Goal: Transaction & Acquisition: Obtain resource

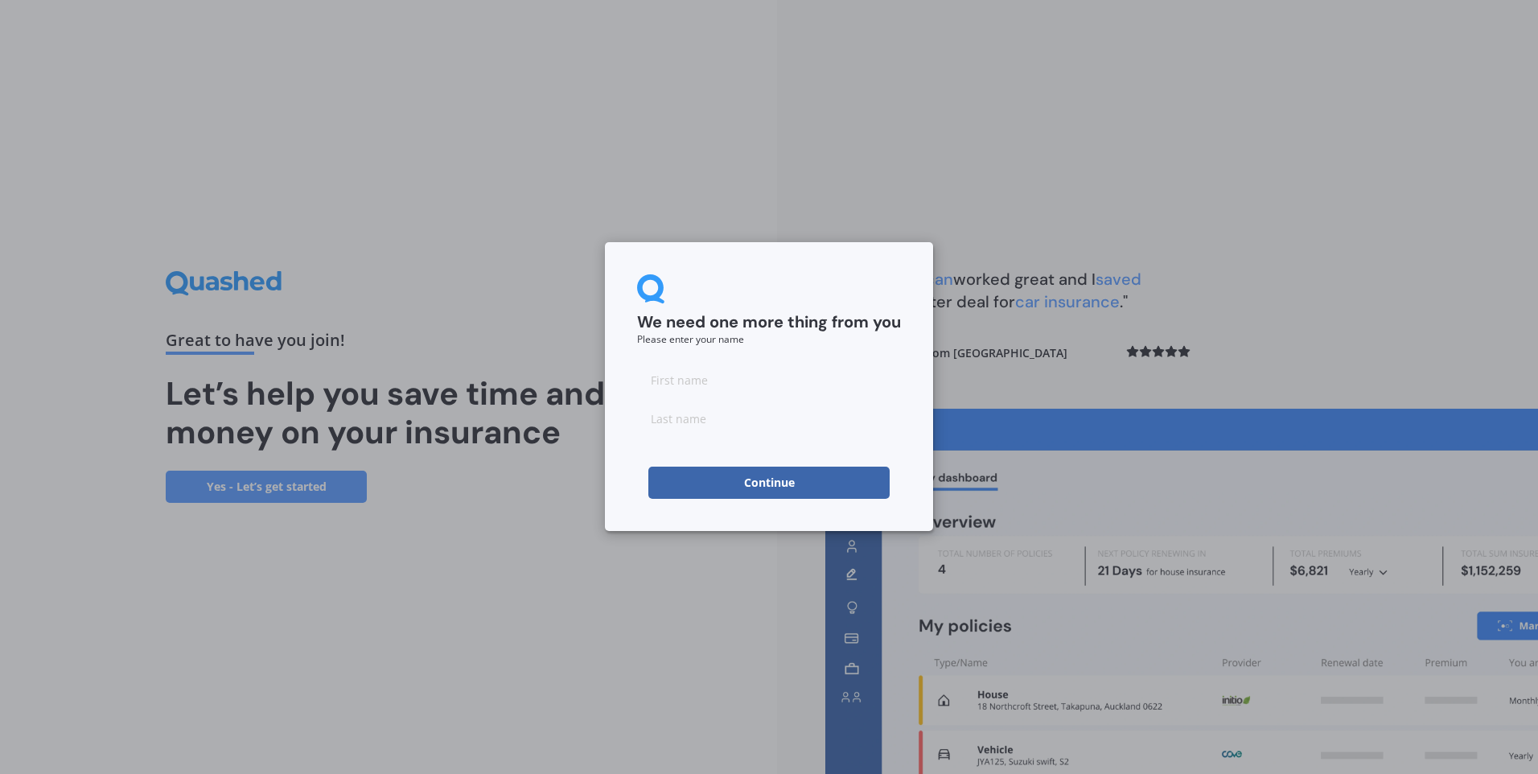
click at [670, 391] on input at bounding box center [769, 380] width 264 height 32
type input "Katrina Gardiner"
type input "Gardiner"
drag, startPoint x: 746, startPoint y: 376, endPoint x: 686, endPoint y: 369, distance: 60.7
click at [686, 369] on input "Katrina Gardiner" at bounding box center [769, 380] width 264 height 32
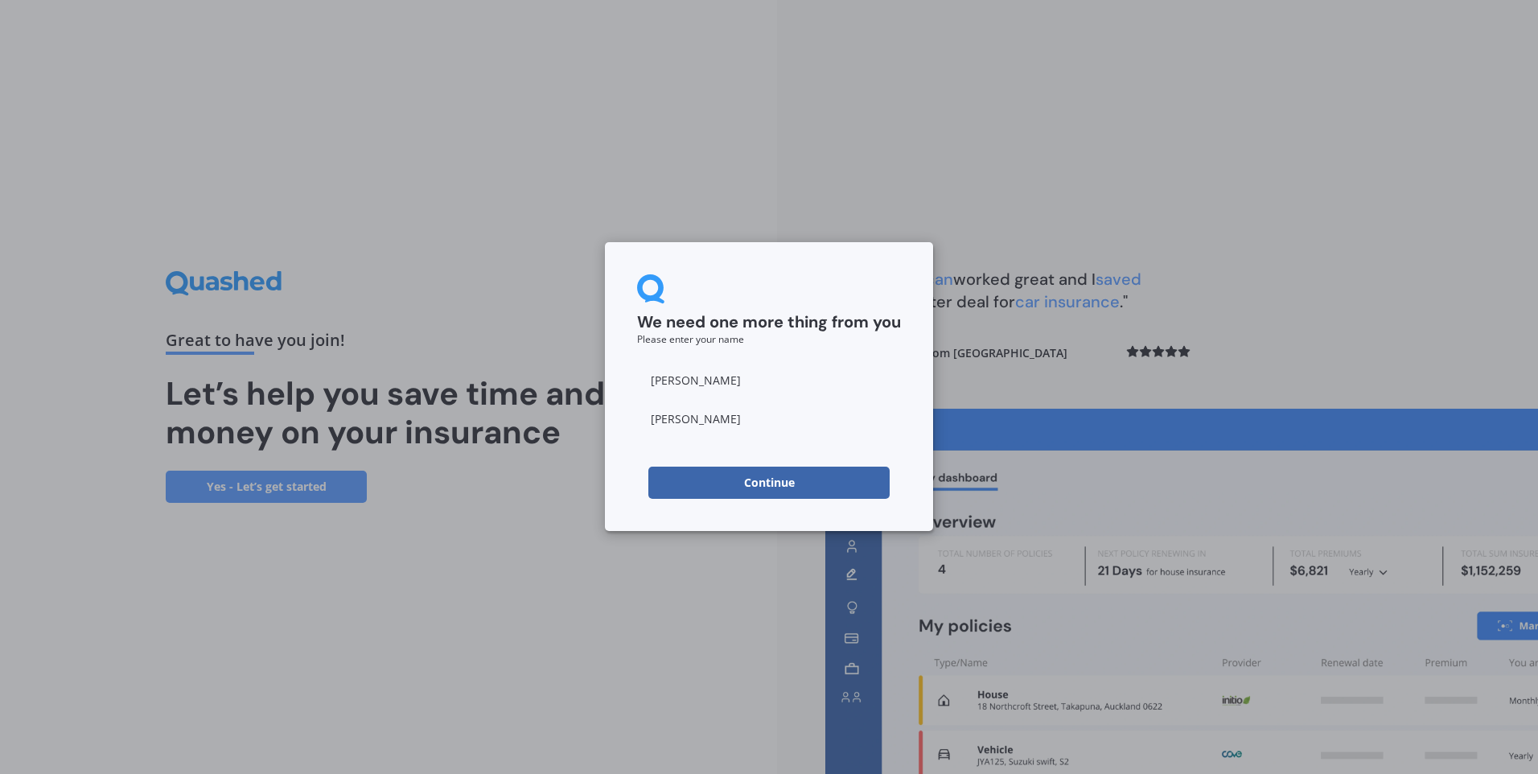
type input "Katrina"
click at [665, 495] on button "Continue" at bounding box center [768, 482] width 241 height 32
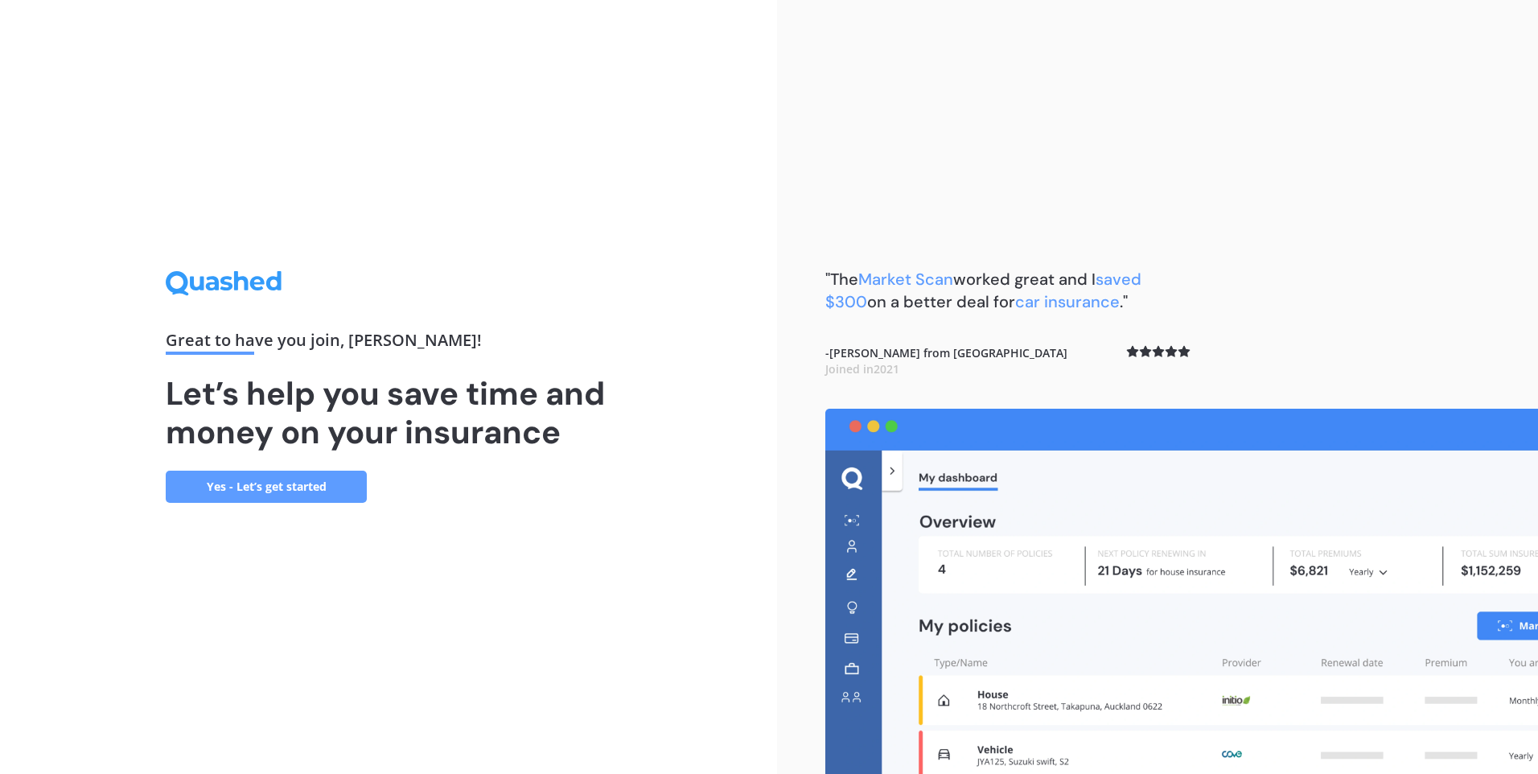
click at [299, 489] on link "Yes - Let’s get started" at bounding box center [266, 486] width 201 height 32
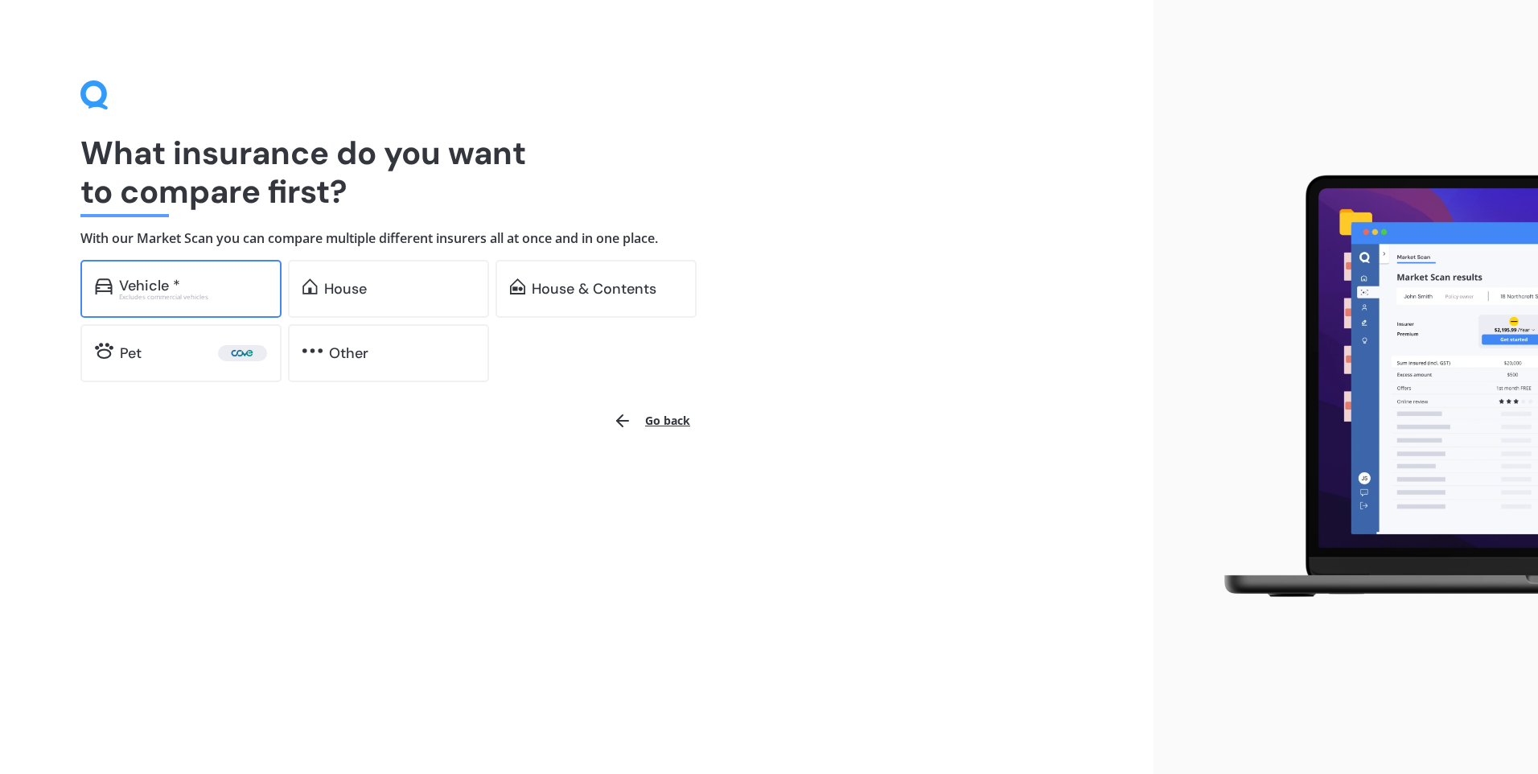
click at [135, 302] on div "Vehicle * Excludes commercial vehicles" at bounding box center [180, 289] width 201 height 58
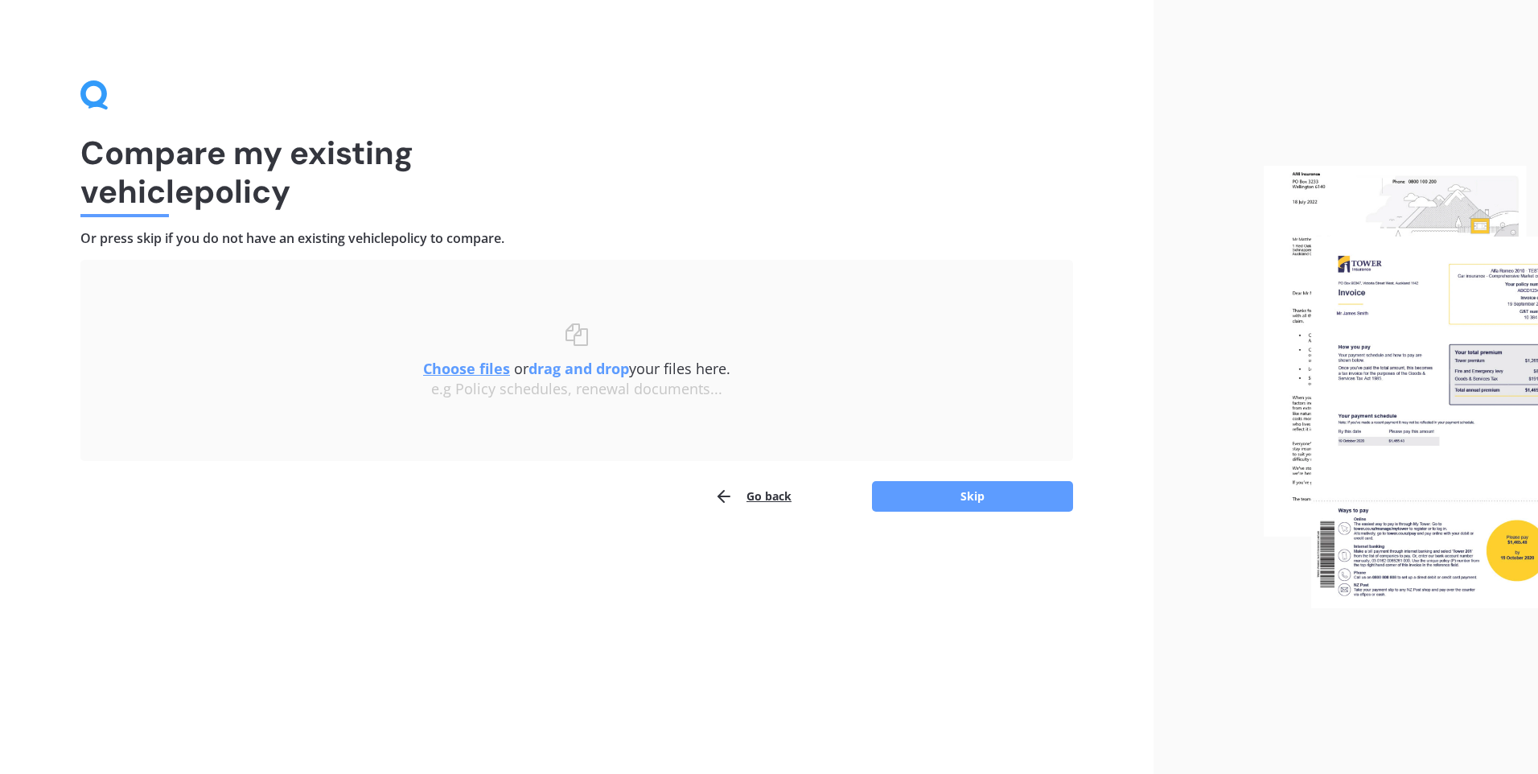
click at [488, 377] on u "Choose files" at bounding box center [466, 368] width 87 height 19
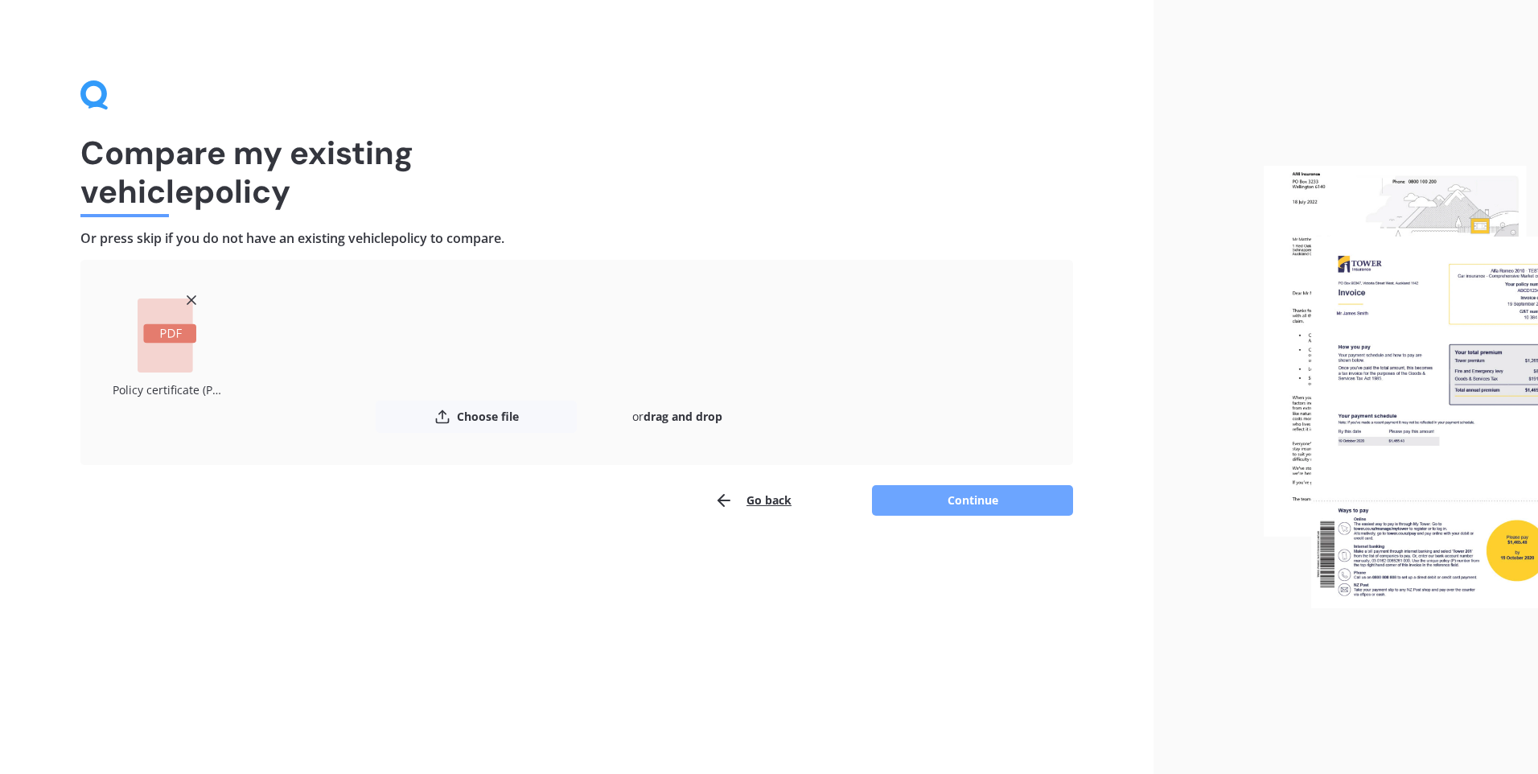
click at [967, 505] on button "Continue" at bounding box center [972, 500] width 201 height 31
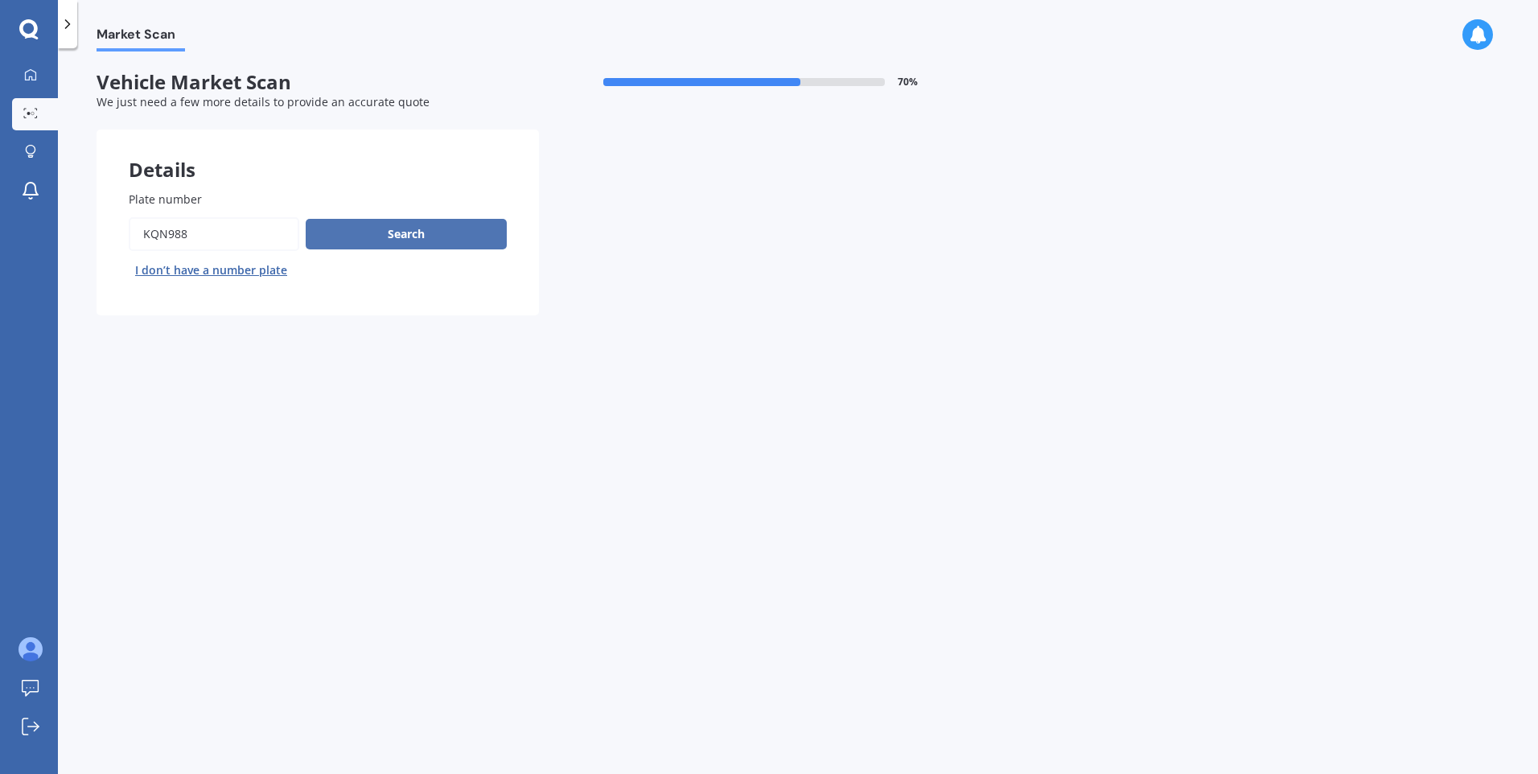
click at [384, 240] on button "Search" at bounding box center [406, 234] width 201 height 31
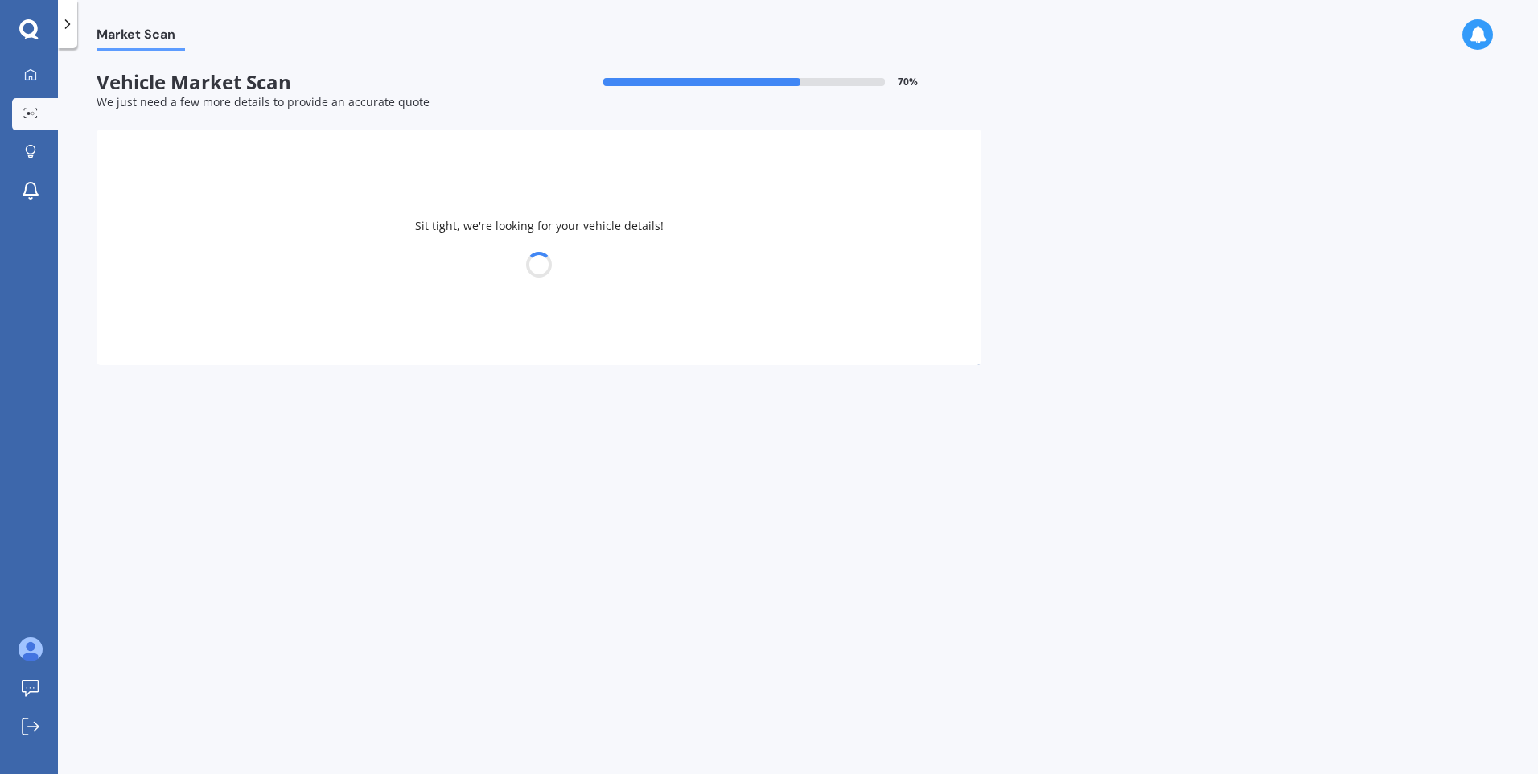
select select "NISSAN"
select select "X-TRAIL"
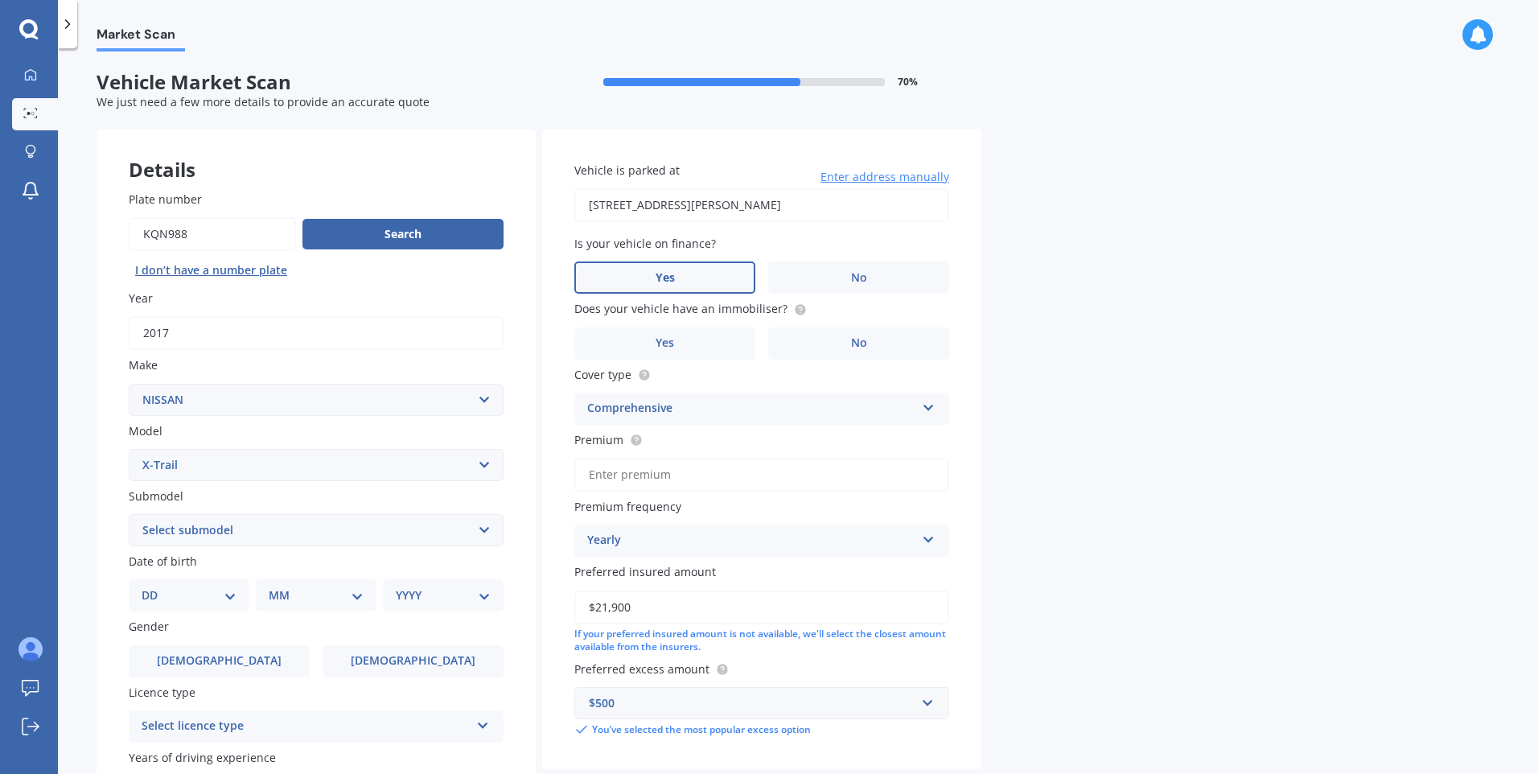
click at [635, 271] on label "Yes" at bounding box center [664, 277] width 181 height 32
click at [0, 0] on input "Yes" at bounding box center [0, 0] width 0 height 0
click at [832, 331] on label "No" at bounding box center [858, 343] width 181 height 32
click at [0, 0] on input "No" at bounding box center [0, 0] width 0 height 0
click at [819, 400] on div "Comprehensive" at bounding box center [751, 408] width 328 height 19
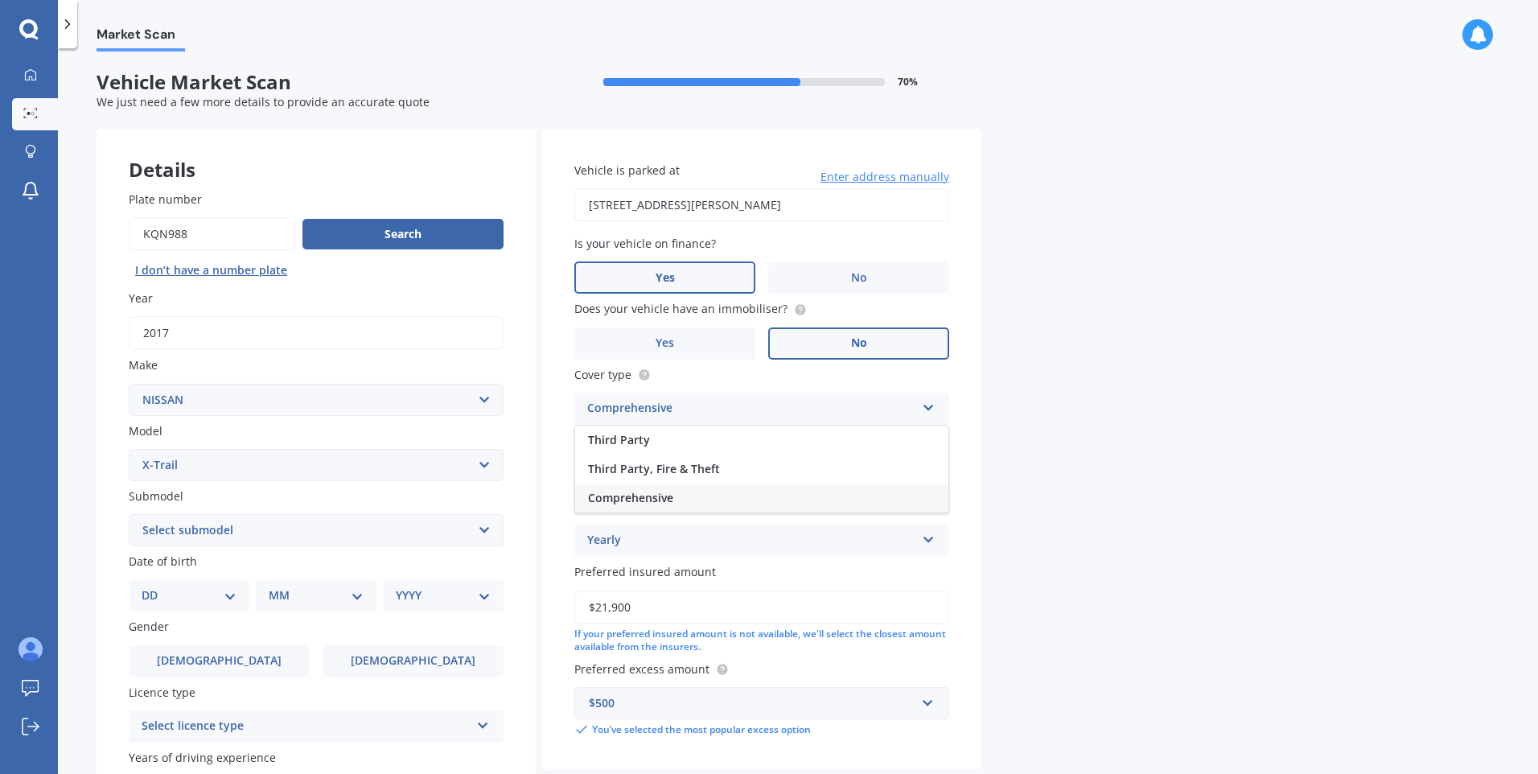
click at [819, 400] on div "Comprehensive" at bounding box center [751, 408] width 328 height 19
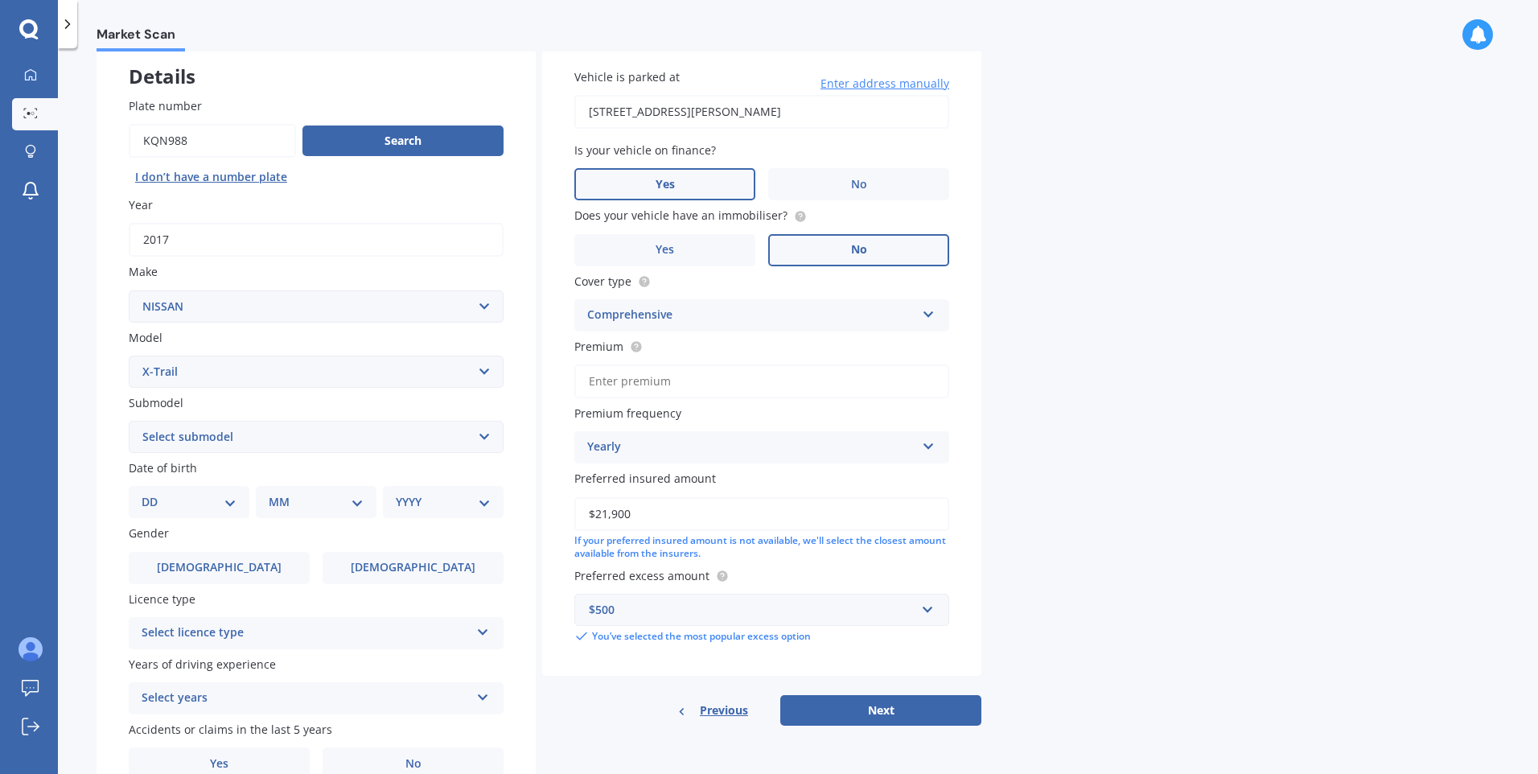
scroll to position [161, 0]
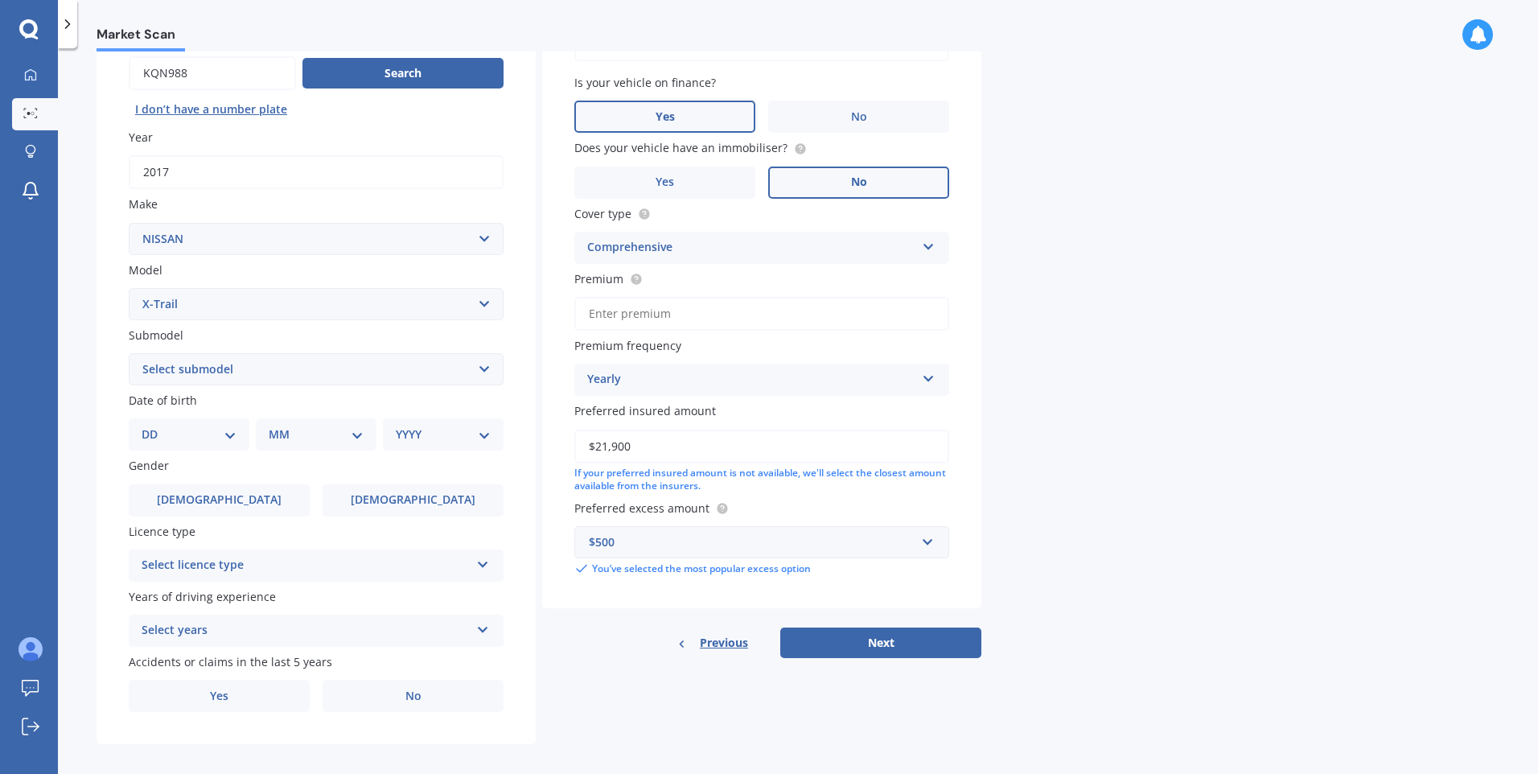
drag, startPoint x: 669, startPoint y: 452, endPoint x: 474, endPoint y: 455, distance: 194.6
click at [474, 455] on div "Details Plate number Search I don’t have a number plate Year 2017 Make Select m…" at bounding box center [539, 357] width 885 height 776
type input "$15,000"
click at [388, 499] on label "Female" at bounding box center [412, 500] width 181 height 32
click at [0, 0] on input "Female" at bounding box center [0, 0] width 0 height 0
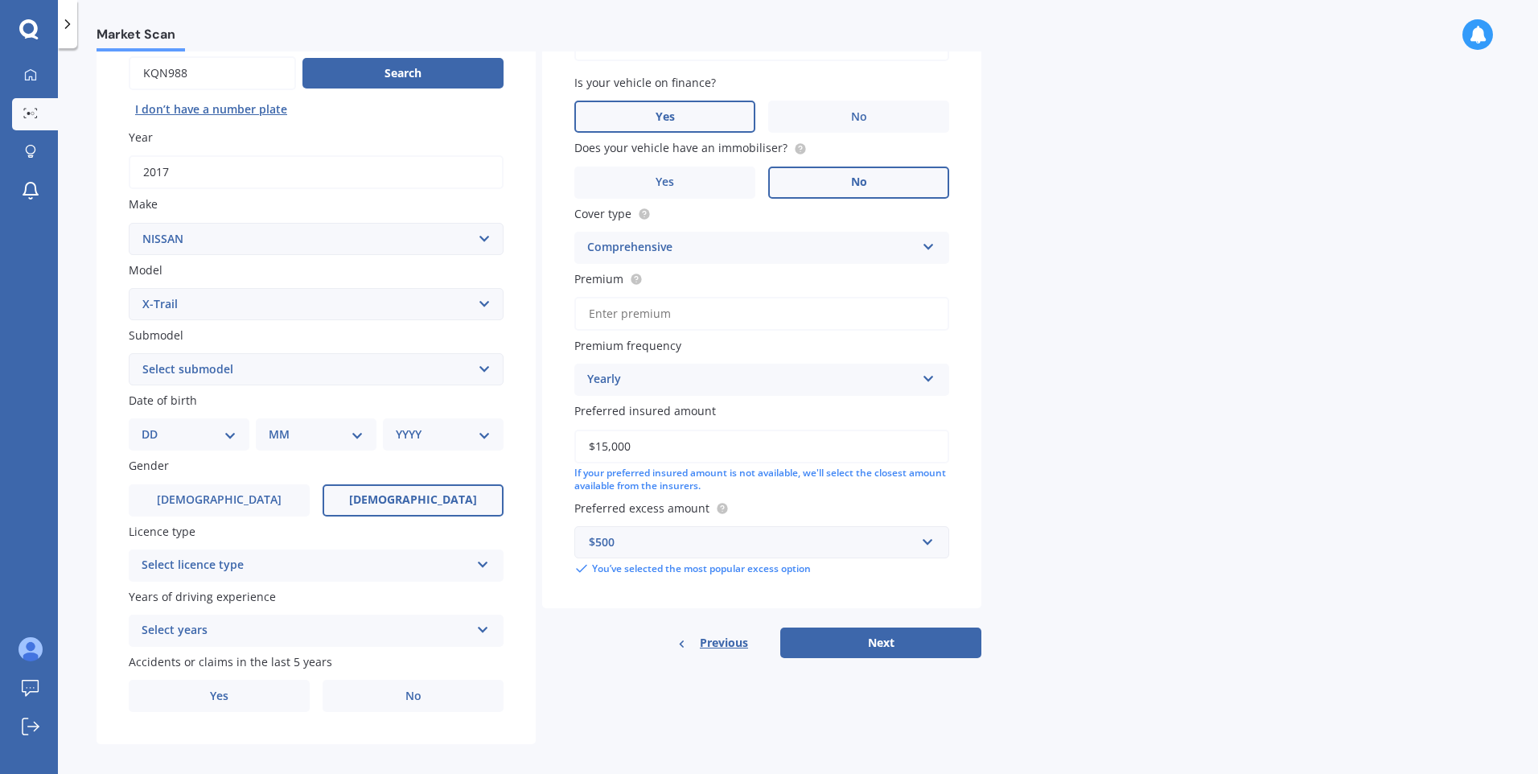
click at [184, 422] on div "DD 01 02 03 04 05 06 07 08 09 10 11 12 13 14 15 16 17 18 19 20 21 22 23 24 25 2…" at bounding box center [189, 434] width 121 height 32
drag, startPoint x: 206, startPoint y: 439, endPoint x: 195, endPoint y: 442, distance: 10.7
click at [206, 439] on select "DD 01 02 03 04 05 06 07 08 09 10 11 12 13 14 15 16 17 18 19 20 21 22 23 24 25 2…" at bounding box center [189, 434] width 95 height 18
select select "19"
click at [154, 425] on select "DD 01 02 03 04 05 06 07 08 09 10 11 12 13 14 15 16 17 18 19 20 21 22 23 24 25 2…" at bounding box center [189, 434] width 95 height 18
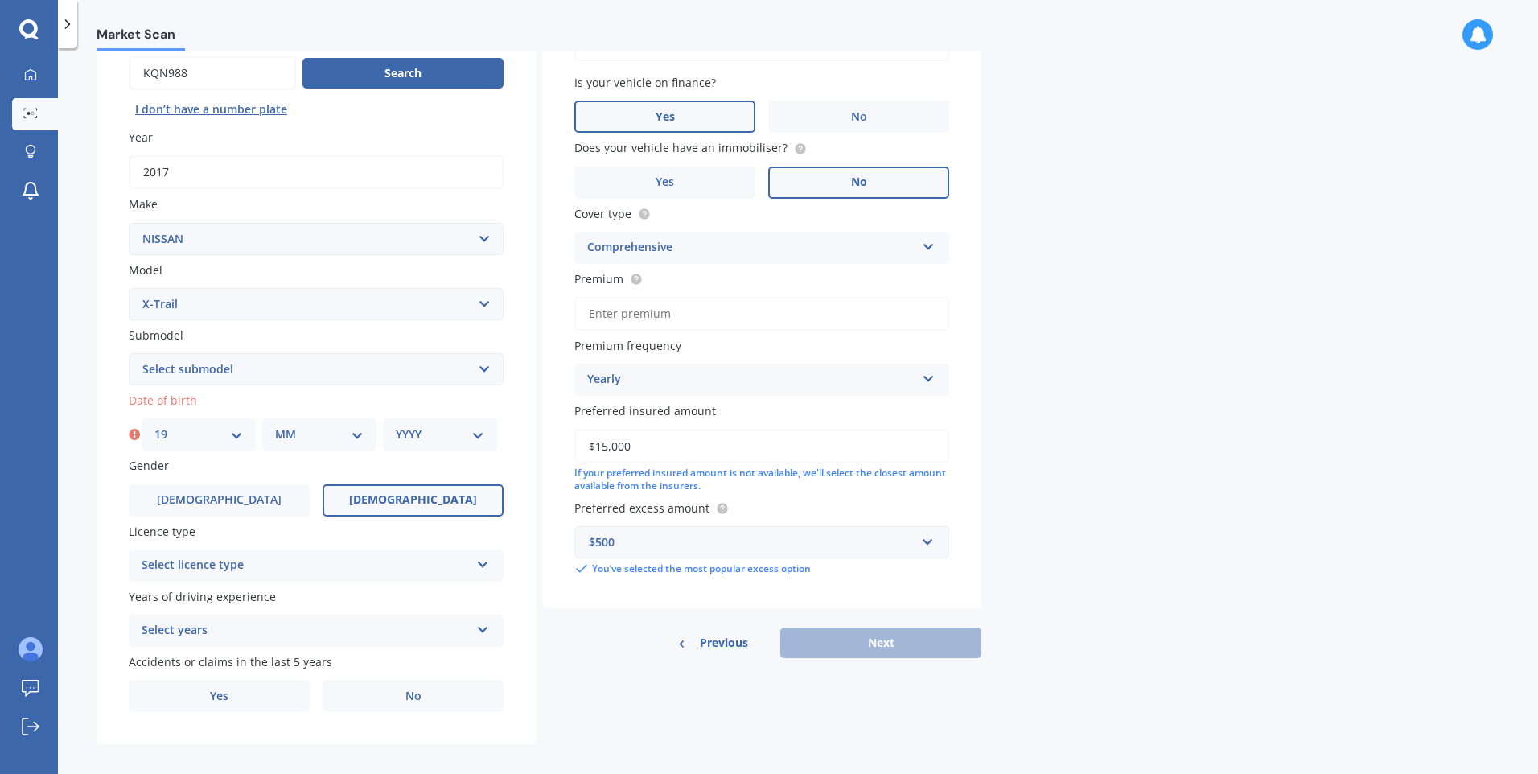
click at [310, 450] on div "MM 01 02 03 04 05 06 07 08 09 10 11 12" at bounding box center [319, 434] width 114 height 32
click at [316, 437] on select "MM 01 02 03 04 05 06 07 08 09 10 11 12" at bounding box center [319, 434] width 88 height 18
select select "06"
click at [275, 425] on select "MM 01 02 03 04 05 06 07 08 09 10 11 12" at bounding box center [319, 434] width 88 height 18
click at [398, 448] on div "YYYY 2025 2024 2023 2022 2021 2020 2019 2018 2017 2016 2015 2014 2013 2012 2011…" at bounding box center [440, 434] width 114 height 32
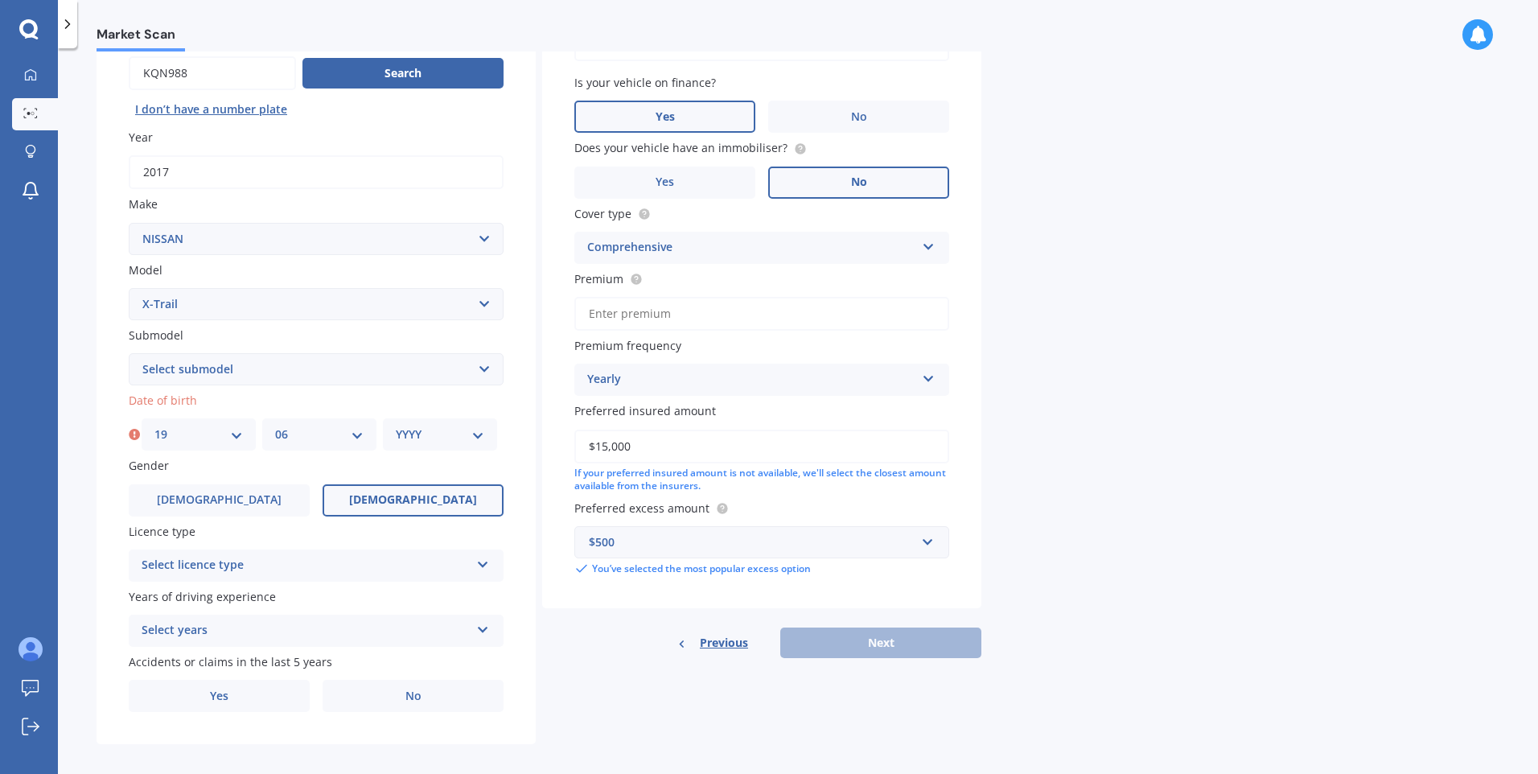
click at [474, 446] on div "YYYY 2025 2024 2023 2022 2021 2020 2019 2018 2017 2016 2015 2014 2013 2012 2011…" at bounding box center [440, 434] width 114 height 32
click at [483, 428] on select "YYYY 2025 2024 2023 2022 2021 2020 2019 2018 2017 2016 2015 2014 2013 2012 2011…" at bounding box center [440, 434] width 88 height 18
select select "1990"
click at [396, 425] on select "YYYY 2025 2024 2023 2022 2021 2020 2019 2018 2017 2016 2015 2014 2013 2012 2011…" at bounding box center [440, 434] width 88 height 18
click at [274, 572] on div "Select licence type" at bounding box center [306, 565] width 328 height 19
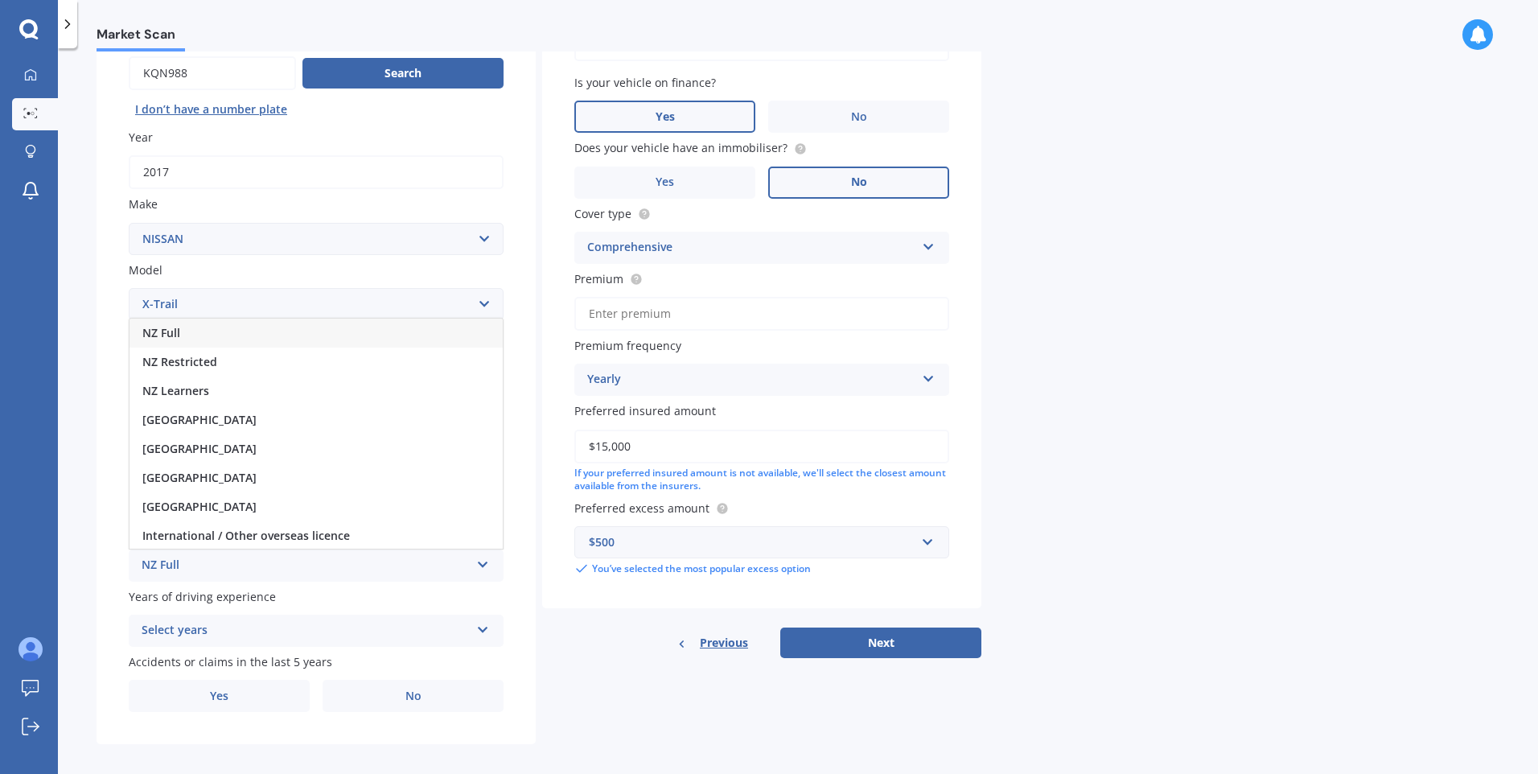
click at [233, 340] on div "NZ Full" at bounding box center [315, 332] width 373 height 29
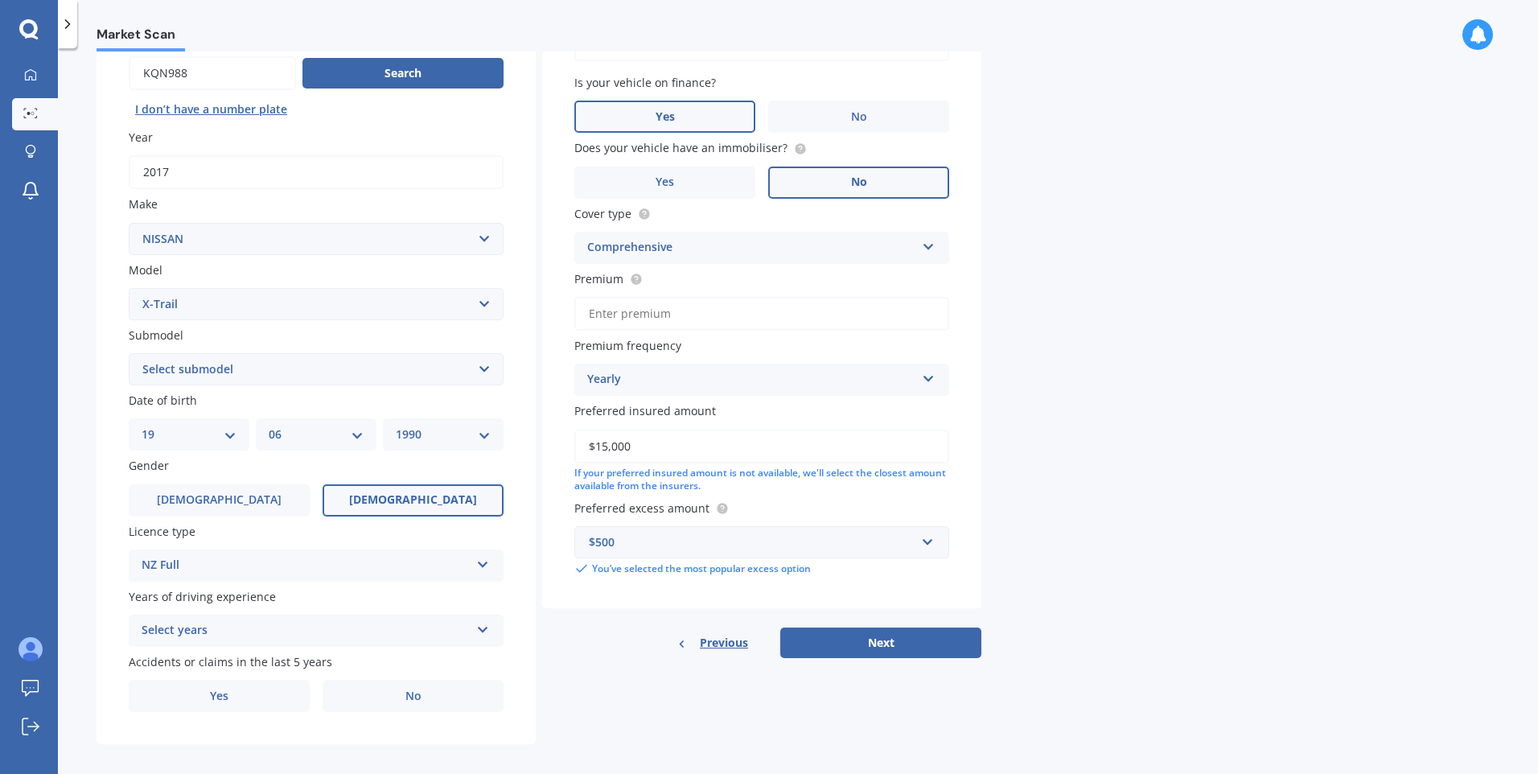
click at [236, 630] on div "Select years" at bounding box center [306, 630] width 328 height 19
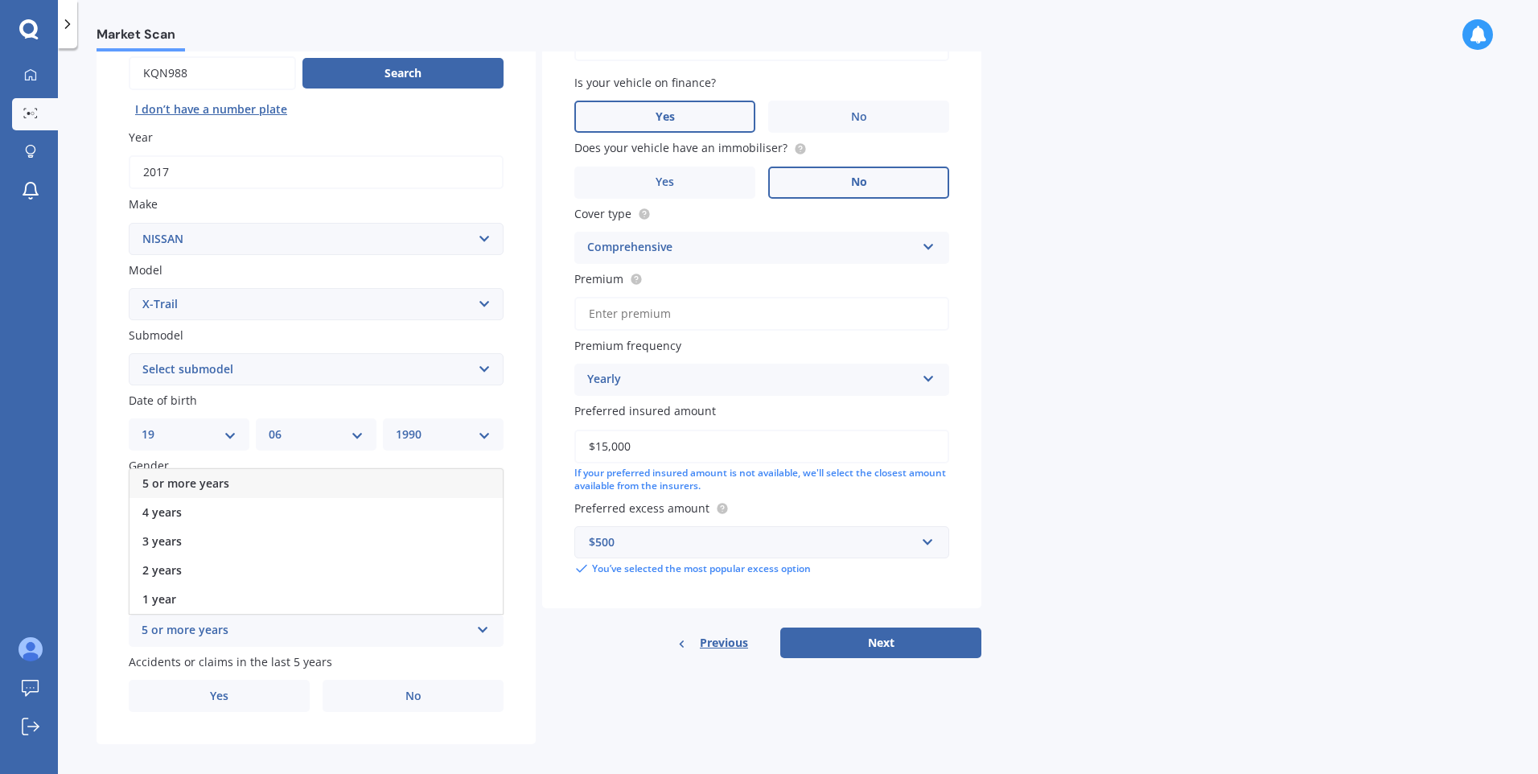
click at [222, 476] on span "5 or more years" at bounding box center [185, 482] width 87 height 15
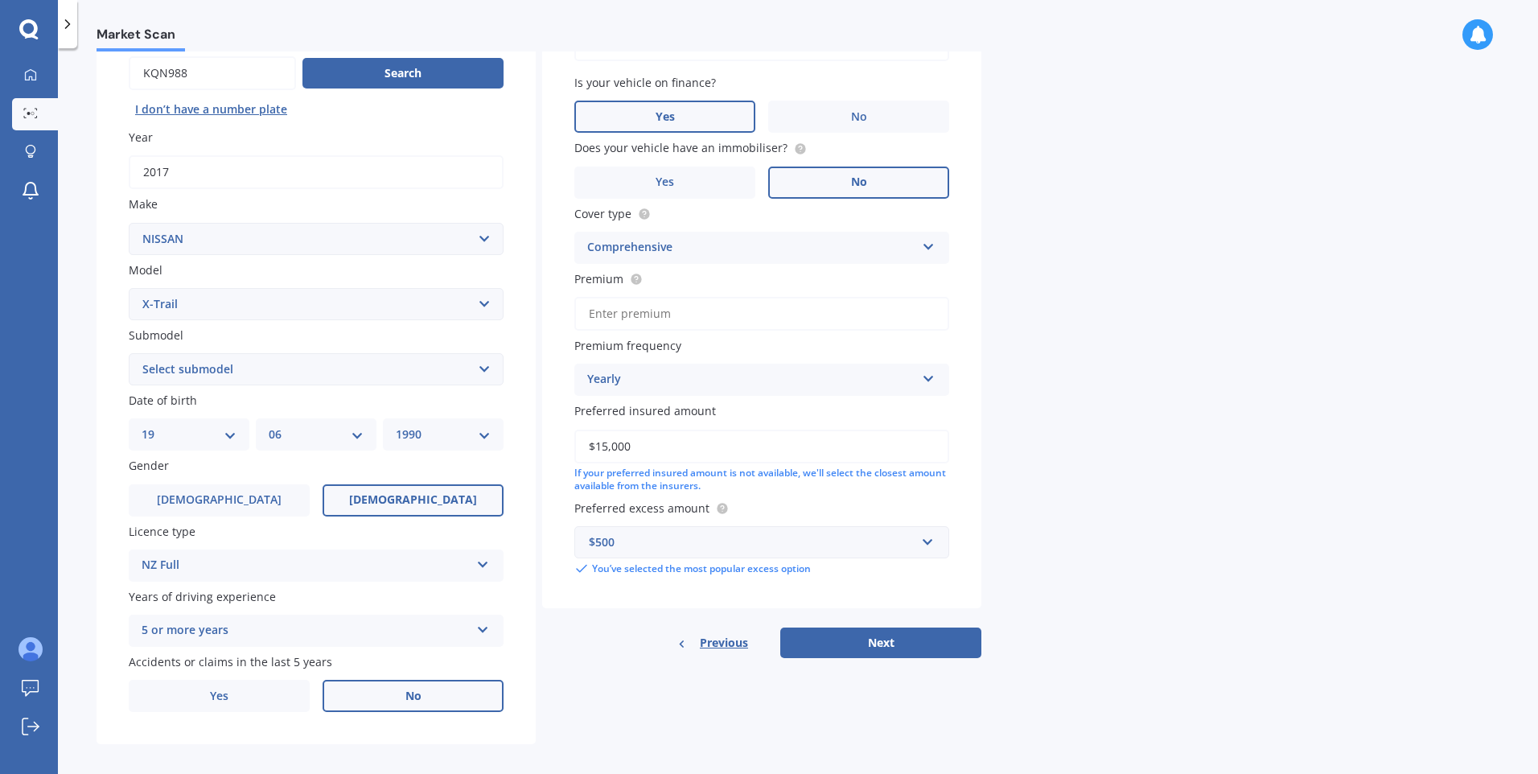
click at [388, 699] on label "No" at bounding box center [412, 696] width 181 height 32
click at [0, 0] on input "No" at bounding box center [0, 0] width 0 height 0
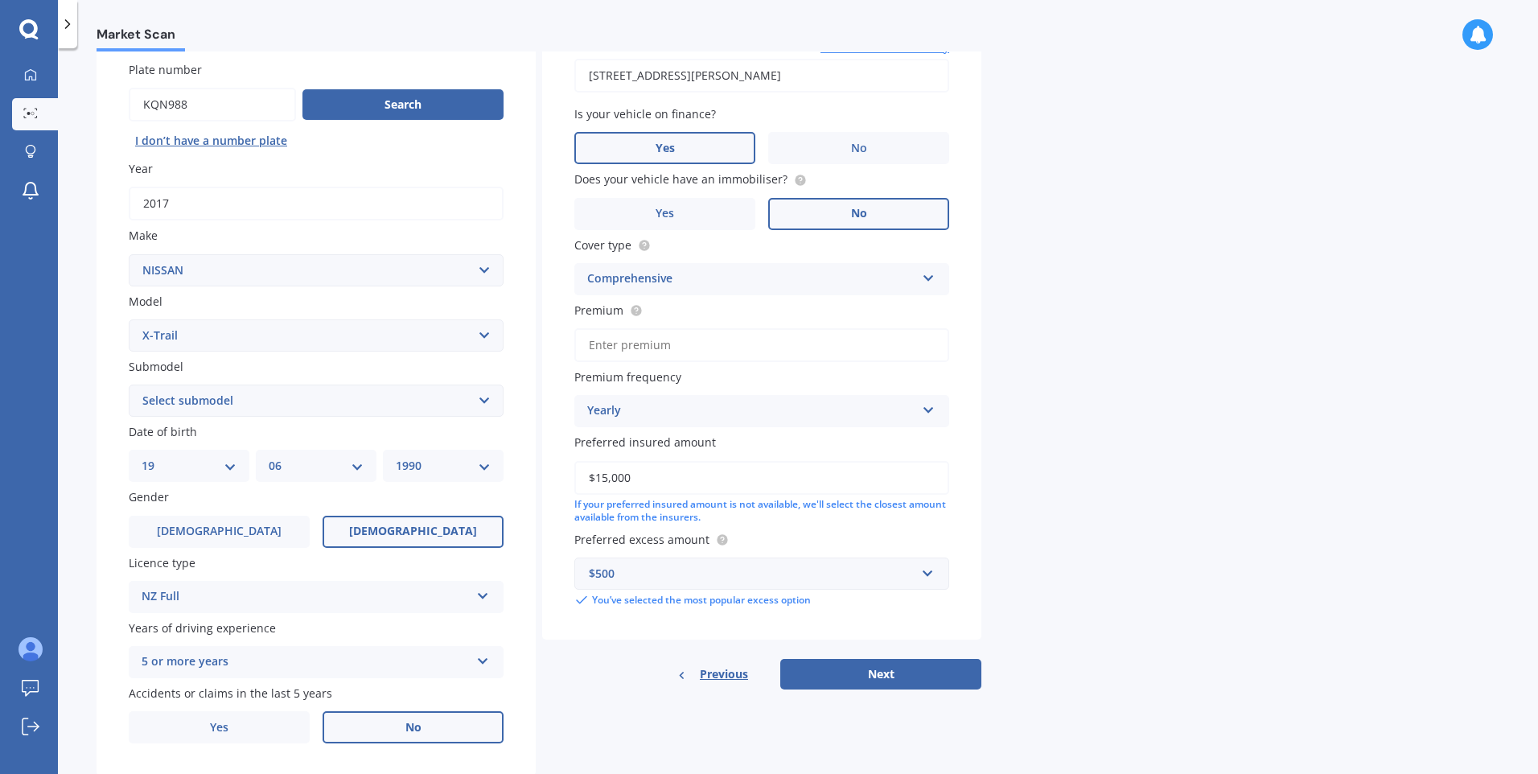
scroll to position [173, 0]
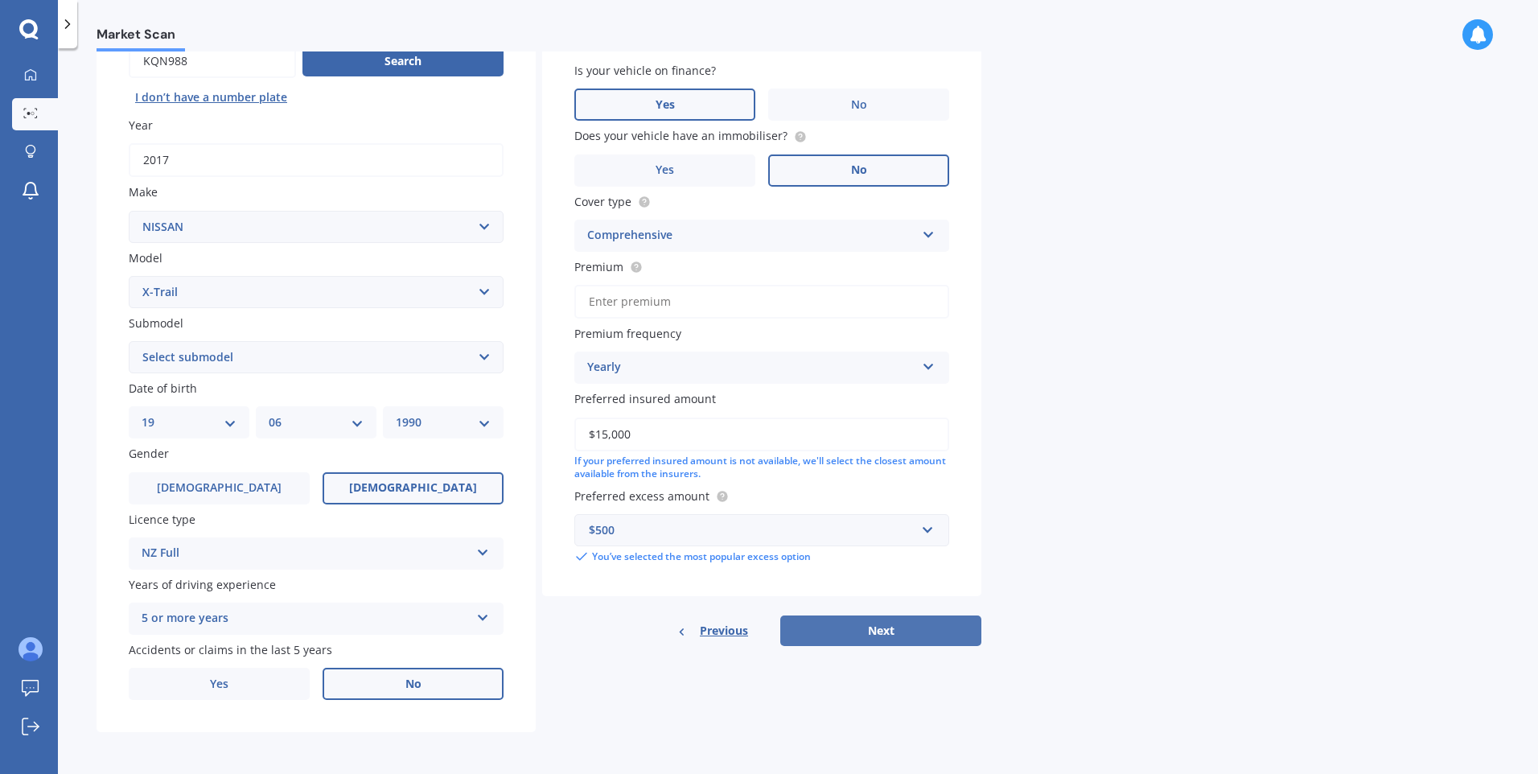
click at [849, 640] on button "Next" at bounding box center [880, 630] width 201 height 31
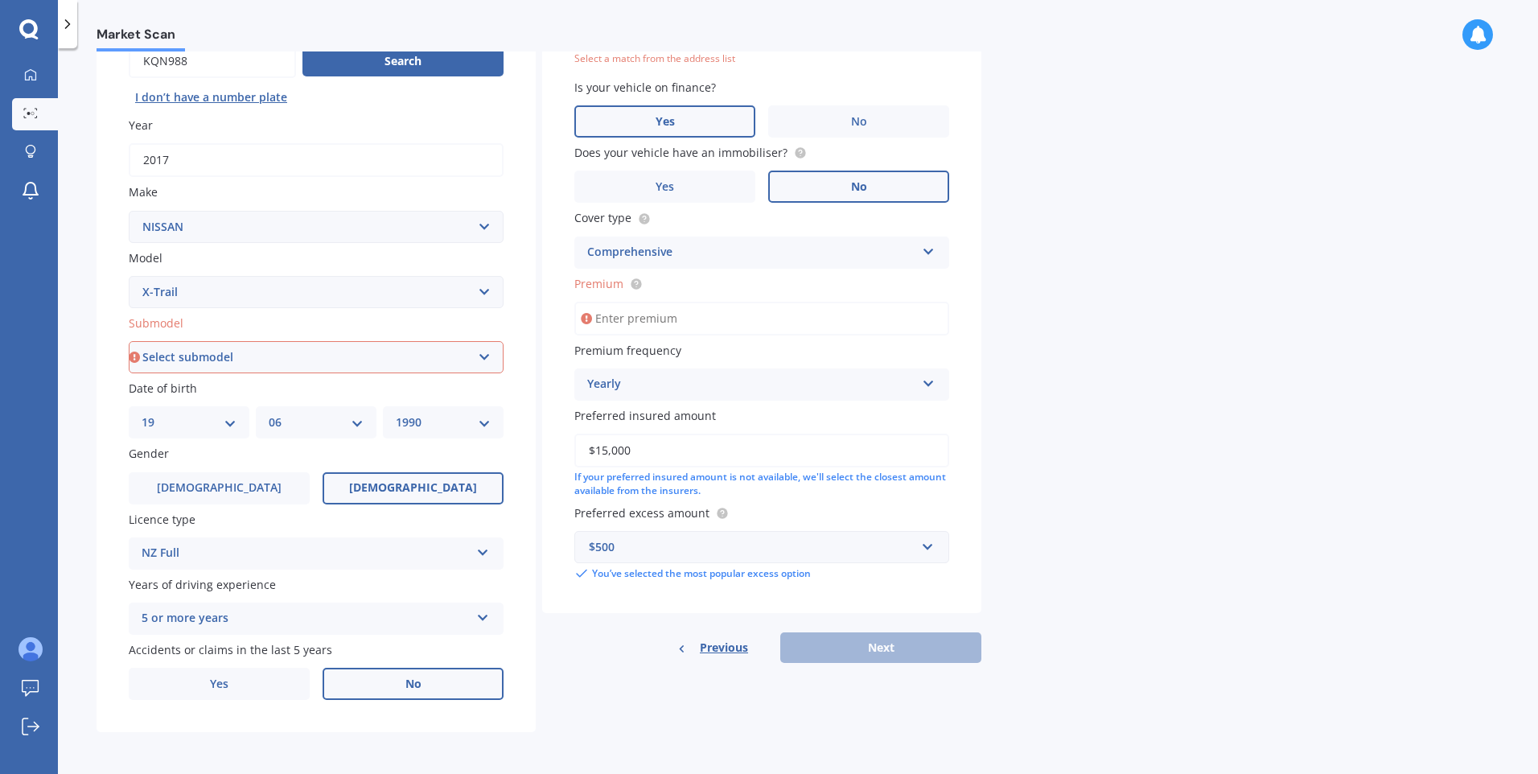
click at [659, 318] on input "Premium" at bounding box center [761, 319] width 375 height 34
paste input "$991.92"
type input "$991.92"
click at [607, 688] on div "Details Plate number Search I don’t have a number plate Year 2017 Make Select m…" at bounding box center [539, 345] width 885 height 776
click at [282, 356] on select "Select submodel (All Other) 2000cc Hybrid 2WD non-turbo 4WD 20X Petrol ST ST 4W…" at bounding box center [316, 357] width 375 height 32
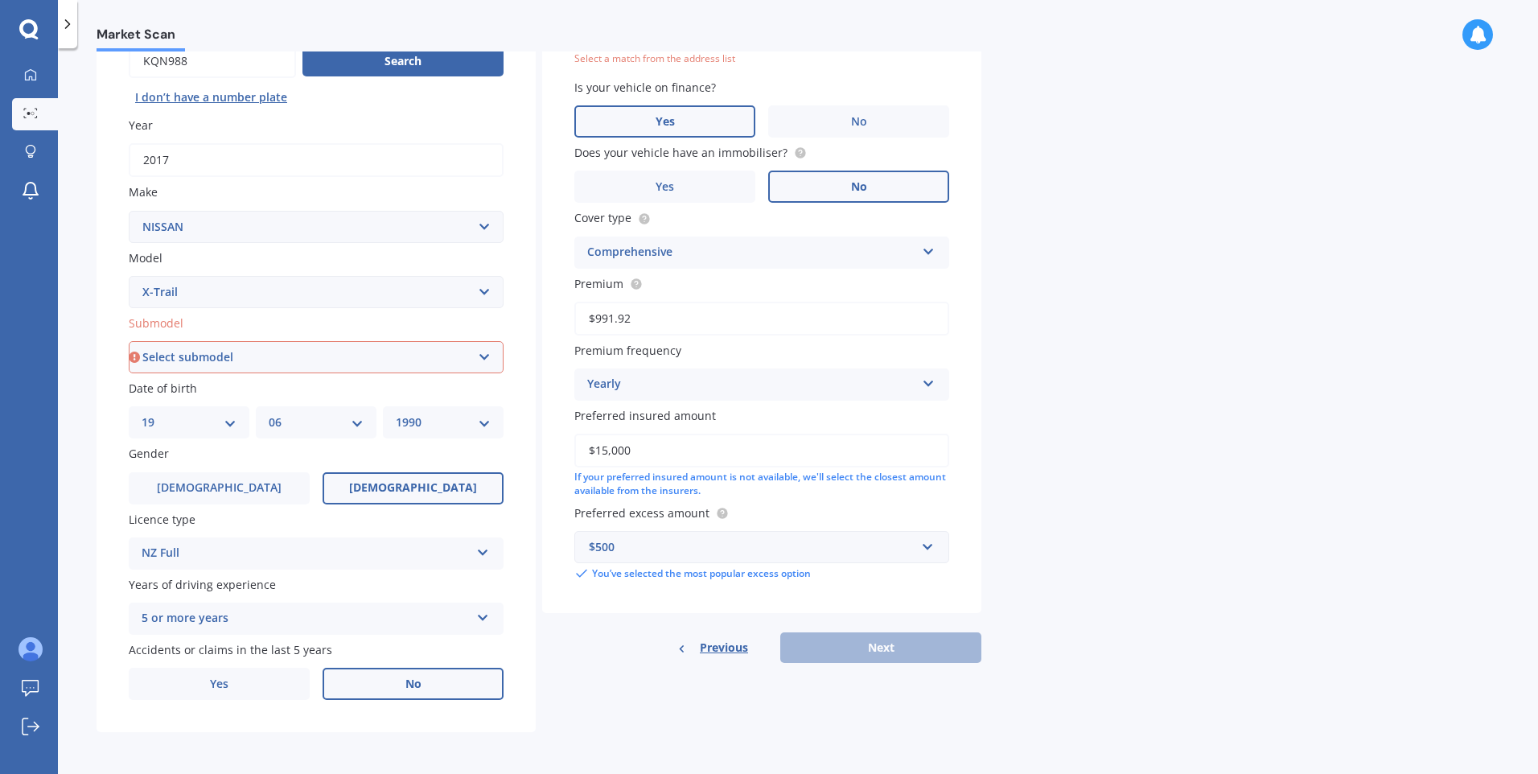
click at [336, 343] on select "Select submodel (All Other) 2000cc Hybrid 2WD non-turbo 4WD 20X Petrol ST ST 4W…" at bounding box center [316, 357] width 375 height 32
select select "TI-L2.5P4WD/CVT"
click at [129, 341] on select "Select submodel (All Other) 2000cc Hybrid 2WD non-turbo 4WD 20X Petrol ST ST 4W…" at bounding box center [316, 357] width 375 height 32
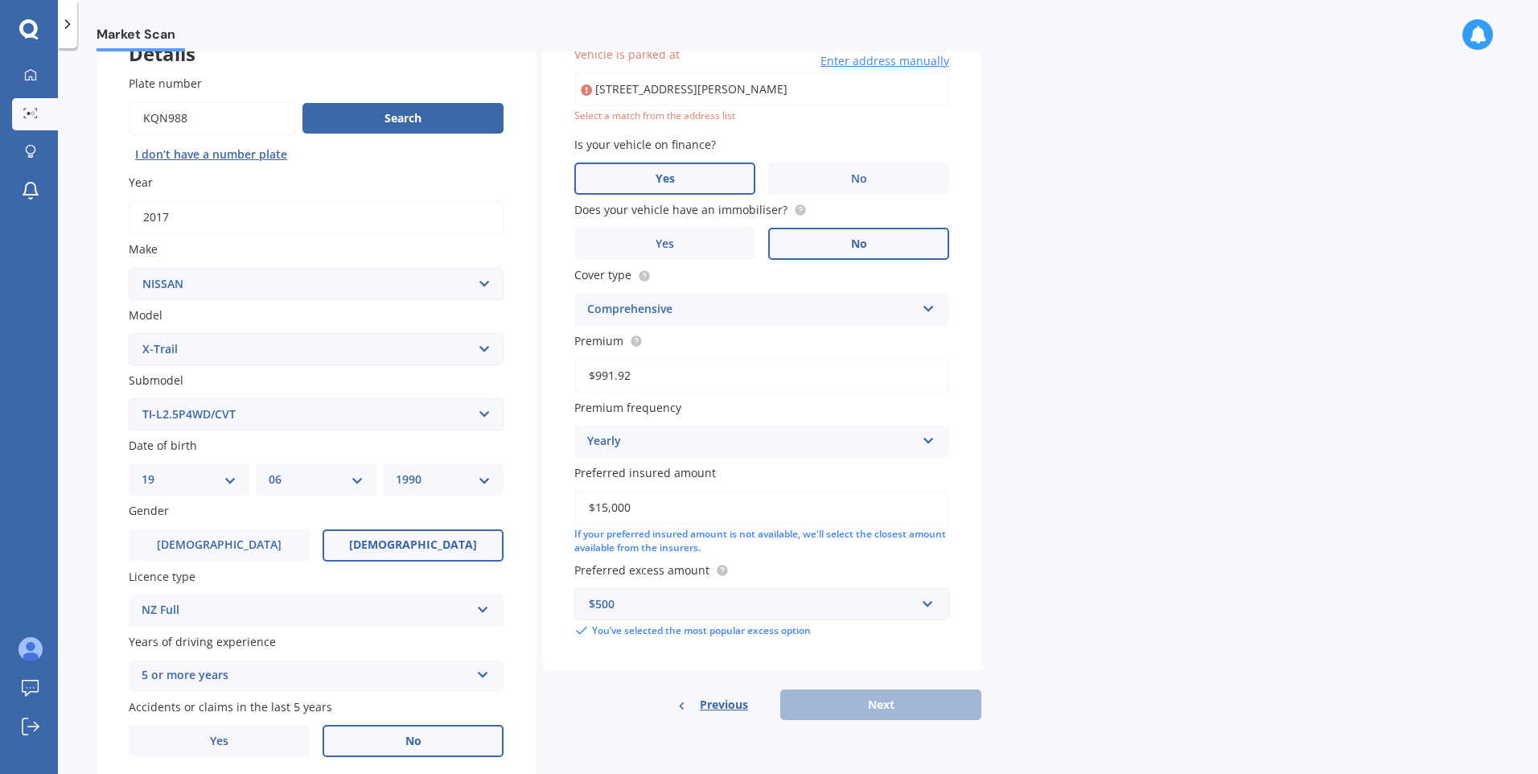
scroll to position [110, 0]
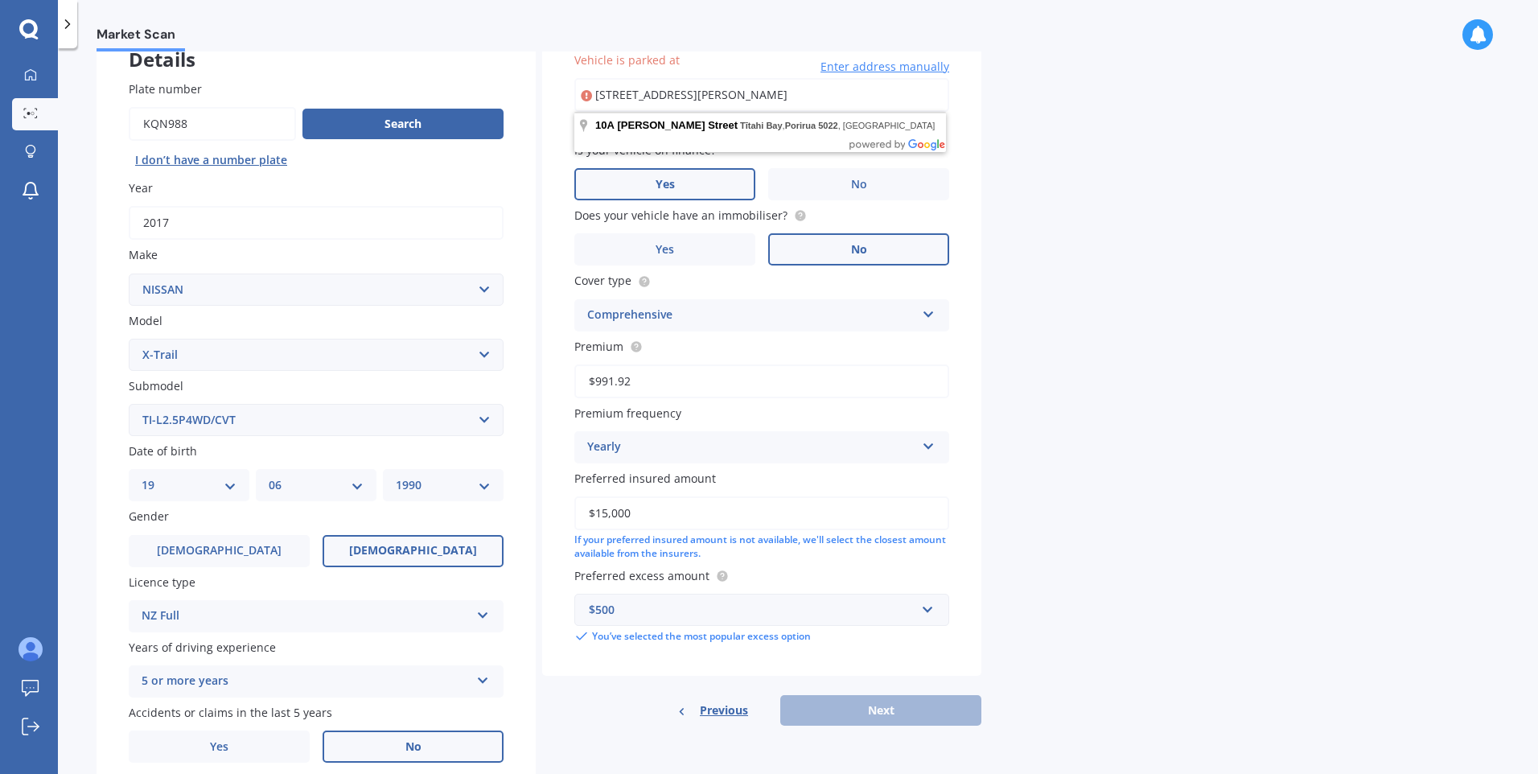
click at [328, 406] on select "Select submodel (All Other) 2000cc Hybrid 2WD non-turbo 4WD 20X Petrol ST ST 4W…" at bounding box center [316, 420] width 375 height 32
click at [129, 404] on select "Select submodel (All Other) 2000cc Hybrid 2WD non-turbo 4WD 20X Petrol ST ST 4W…" at bounding box center [316, 420] width 375 height 32
click at [409, 643] on label "Years of driving experience" at bounding box center [313, 647] width 368 height 17
drag, startPoint x: 854, startPoint y: 84, endPoint x: 850, endPoint y: 95, distance: 12.0
click at [854, 87] on input "10A Richard Street Titahi Bay Porirua 5022" at bounding box center [761, 95] width 375 height 34
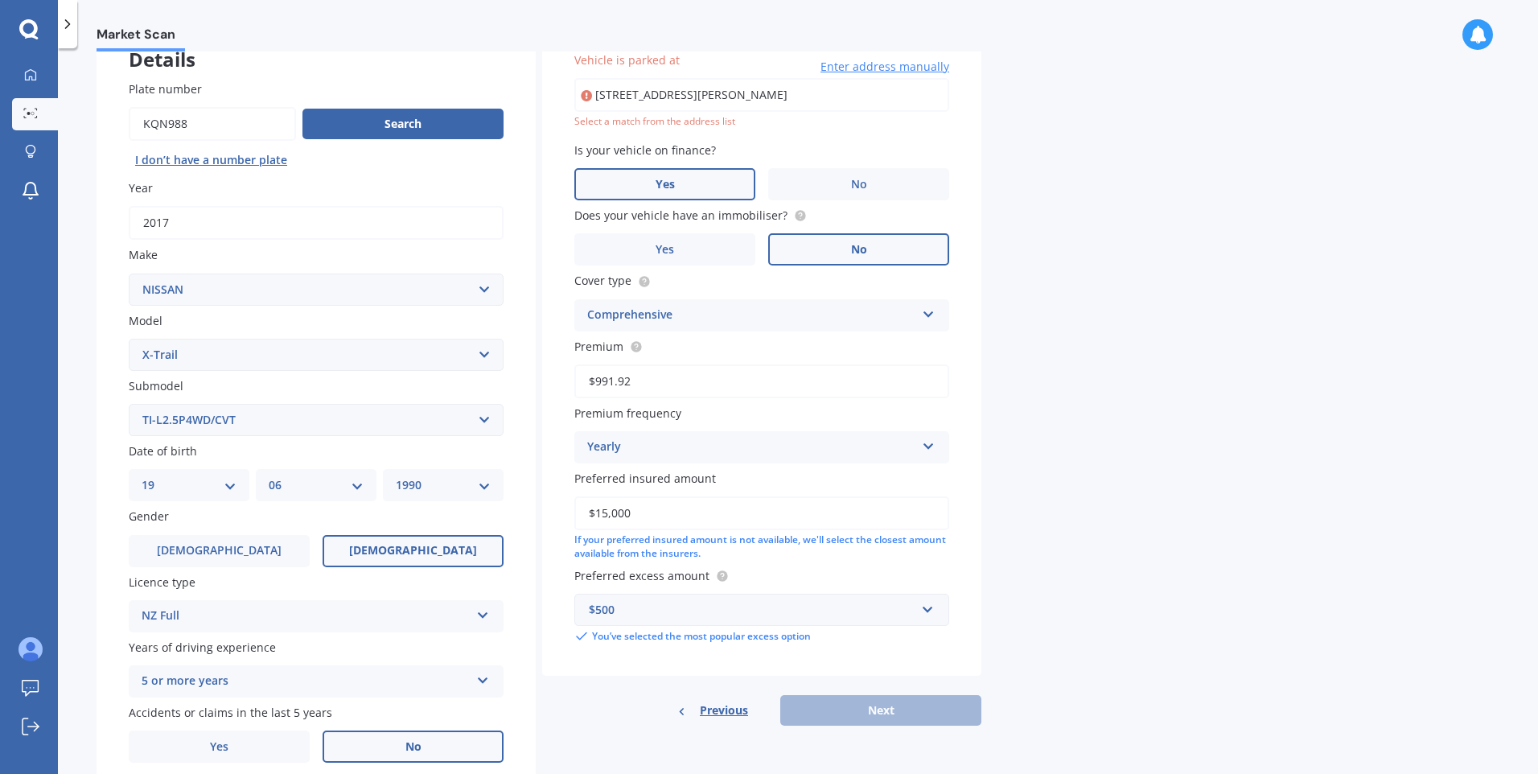
type input "10A Richard Street, Tītahi Bay, Porirua 5022"
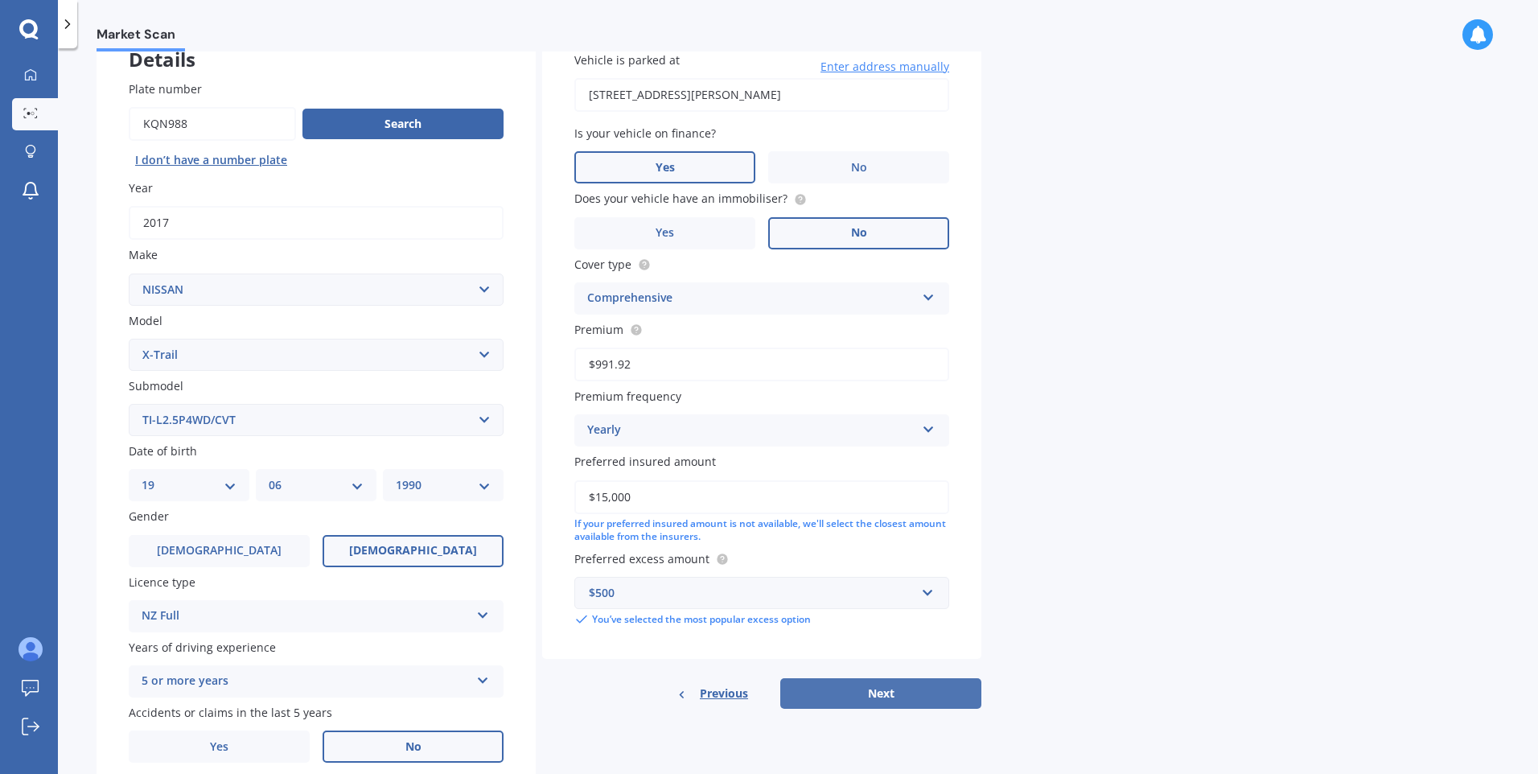
click at [902, 687] on button "Next" at bounding box center [880, 693] width 201 height 31
select select "19"
select select "06"
select select "1990"
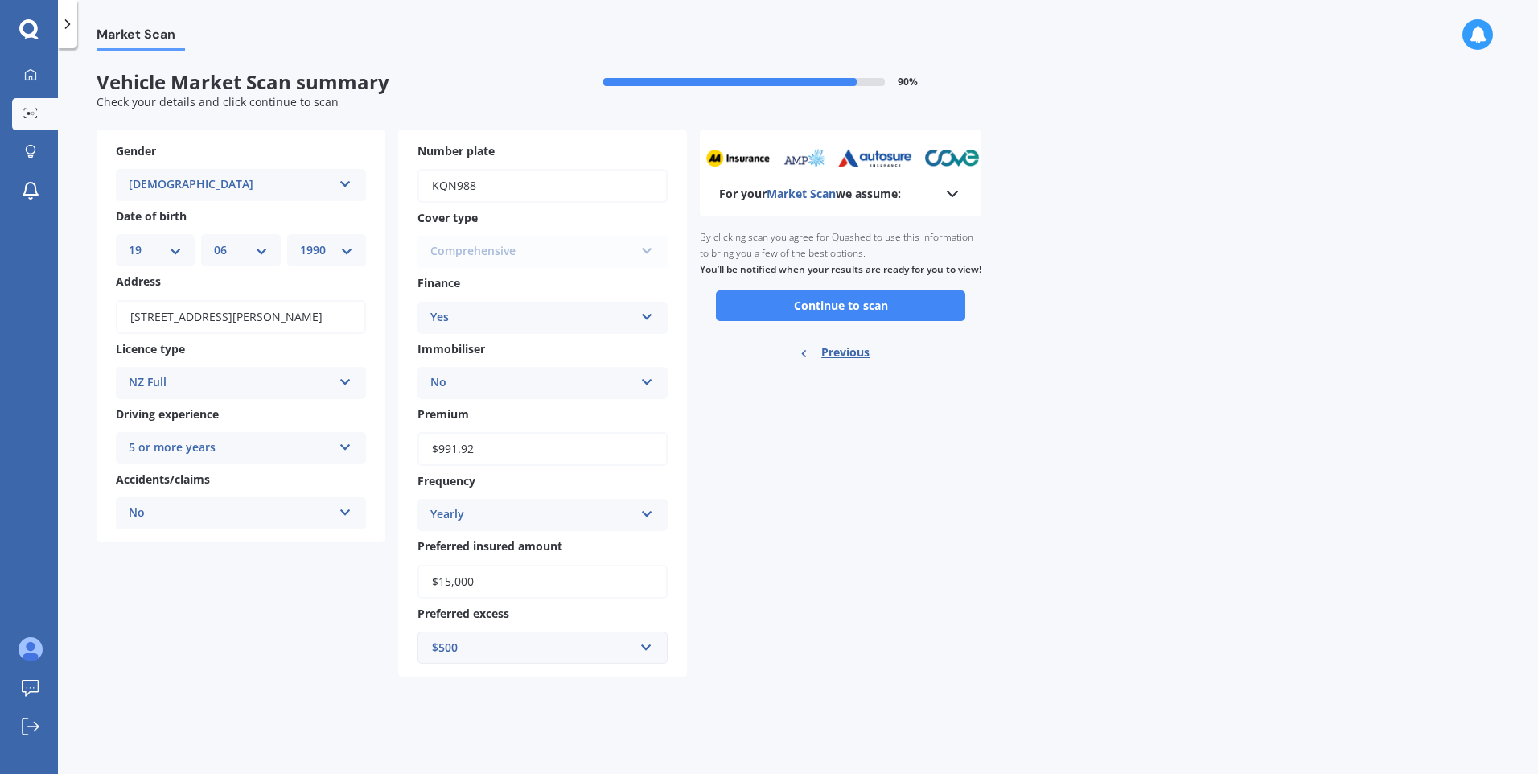
scroll to position [0, 0]
click at [792, 321] on button "Continue to scan" at bounding box center [840, 305] width 249 height 31
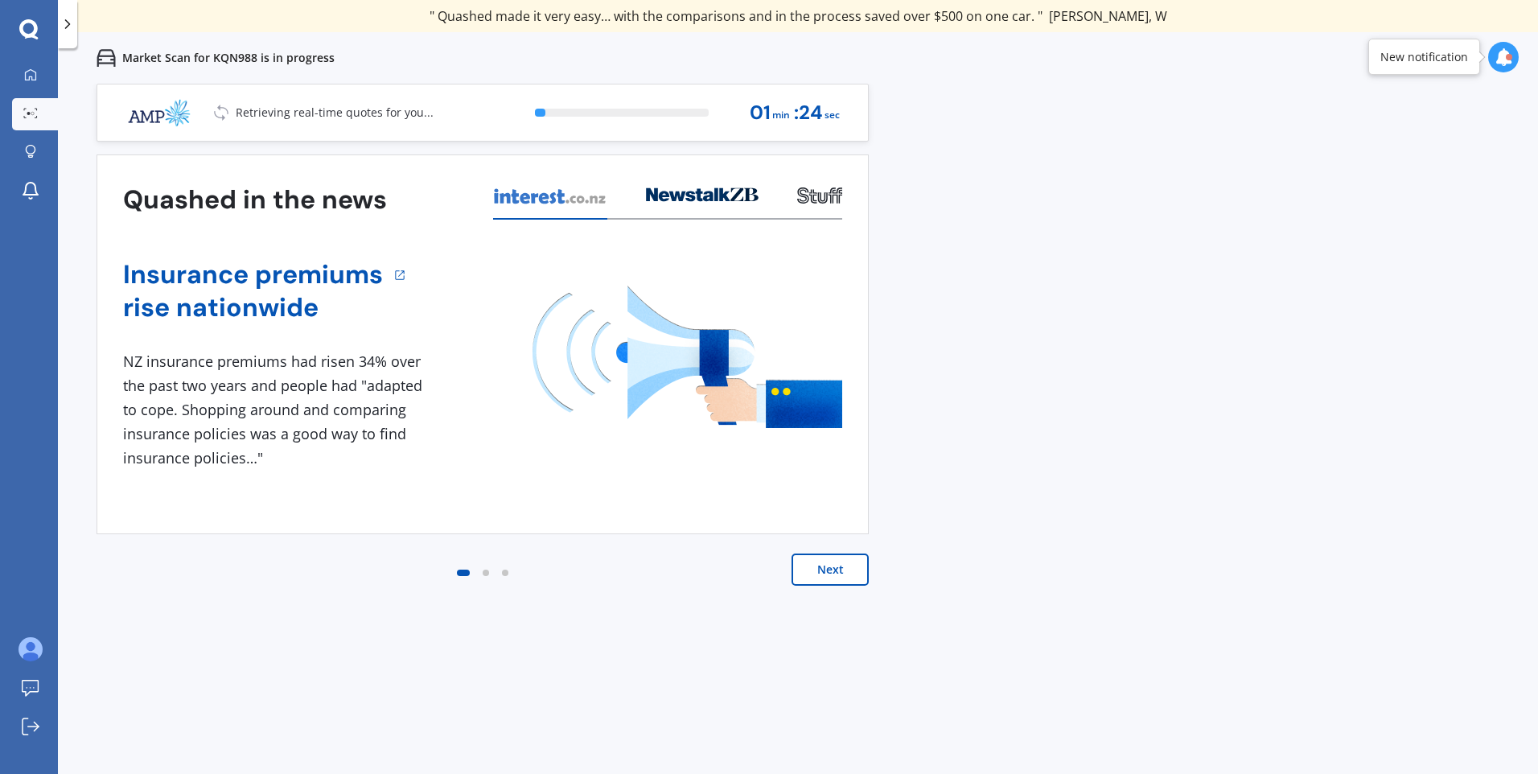
click at [840, 577] on button "Next" at bounding box center [829, 569] width 77 height 32
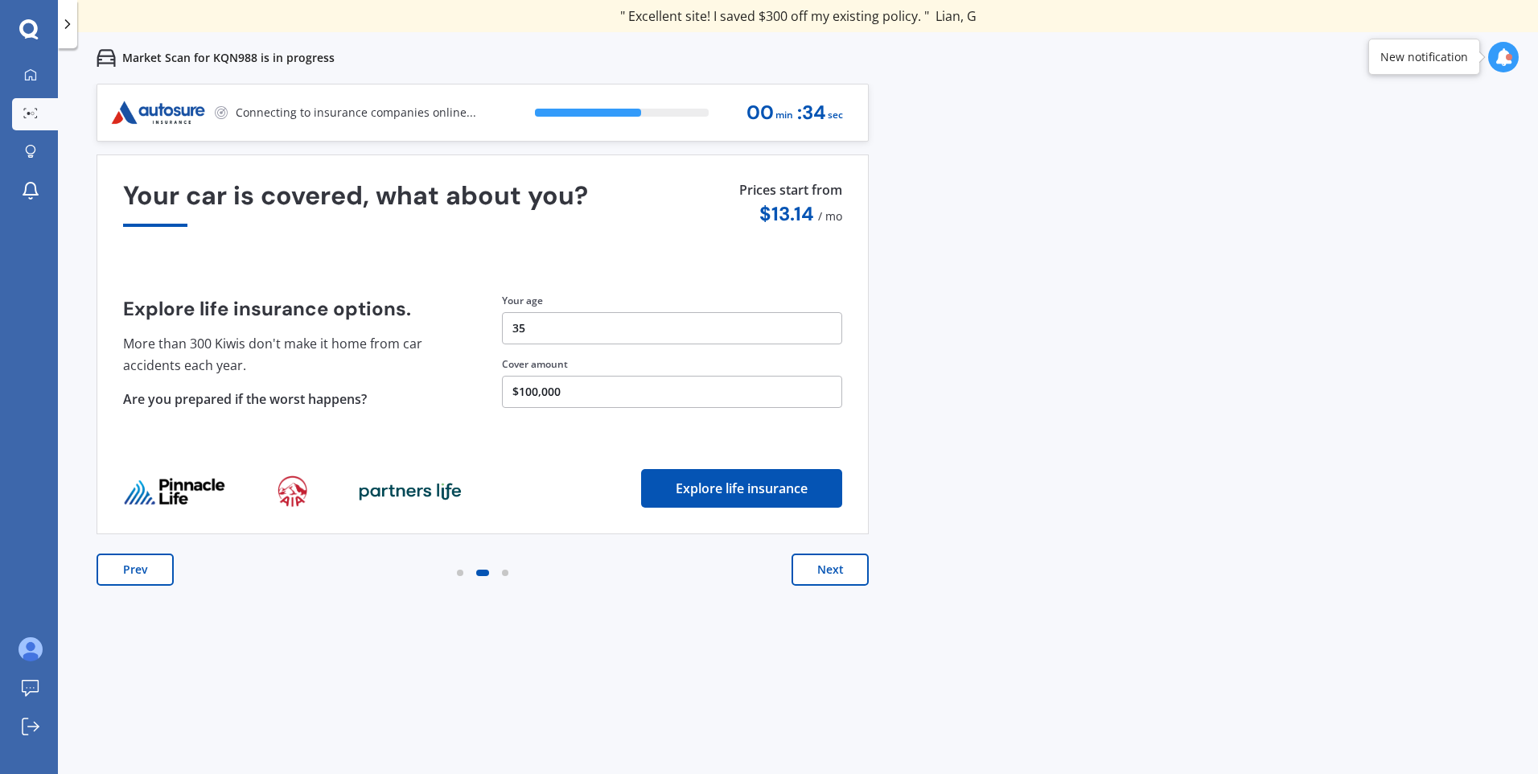
click at [145, 566] on button "Prev" at bounding box center [135, 569] width 77 height 32
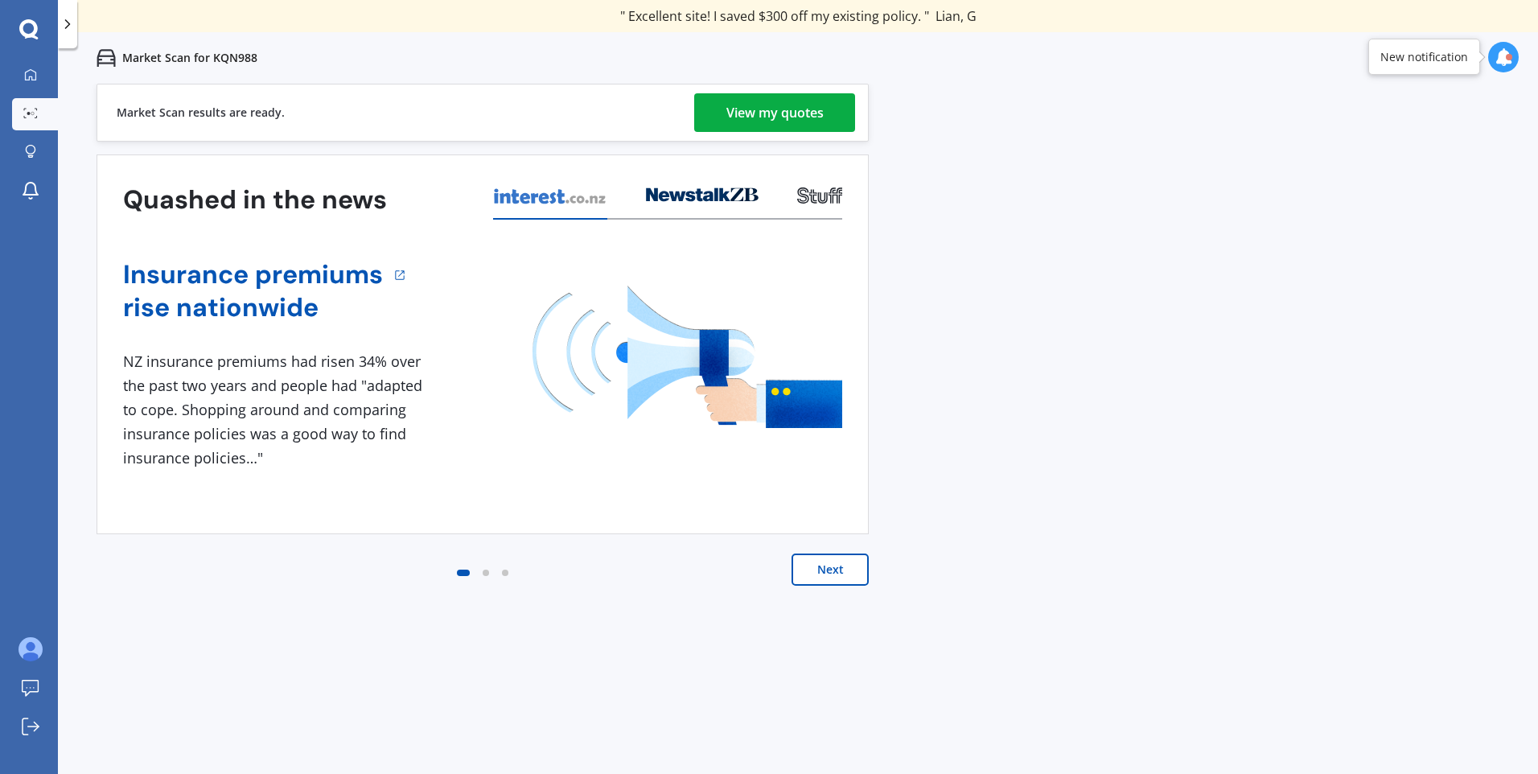
click at [765, 111] on div "View my quotes" at bounding box center [774, 112] width 97 height 39
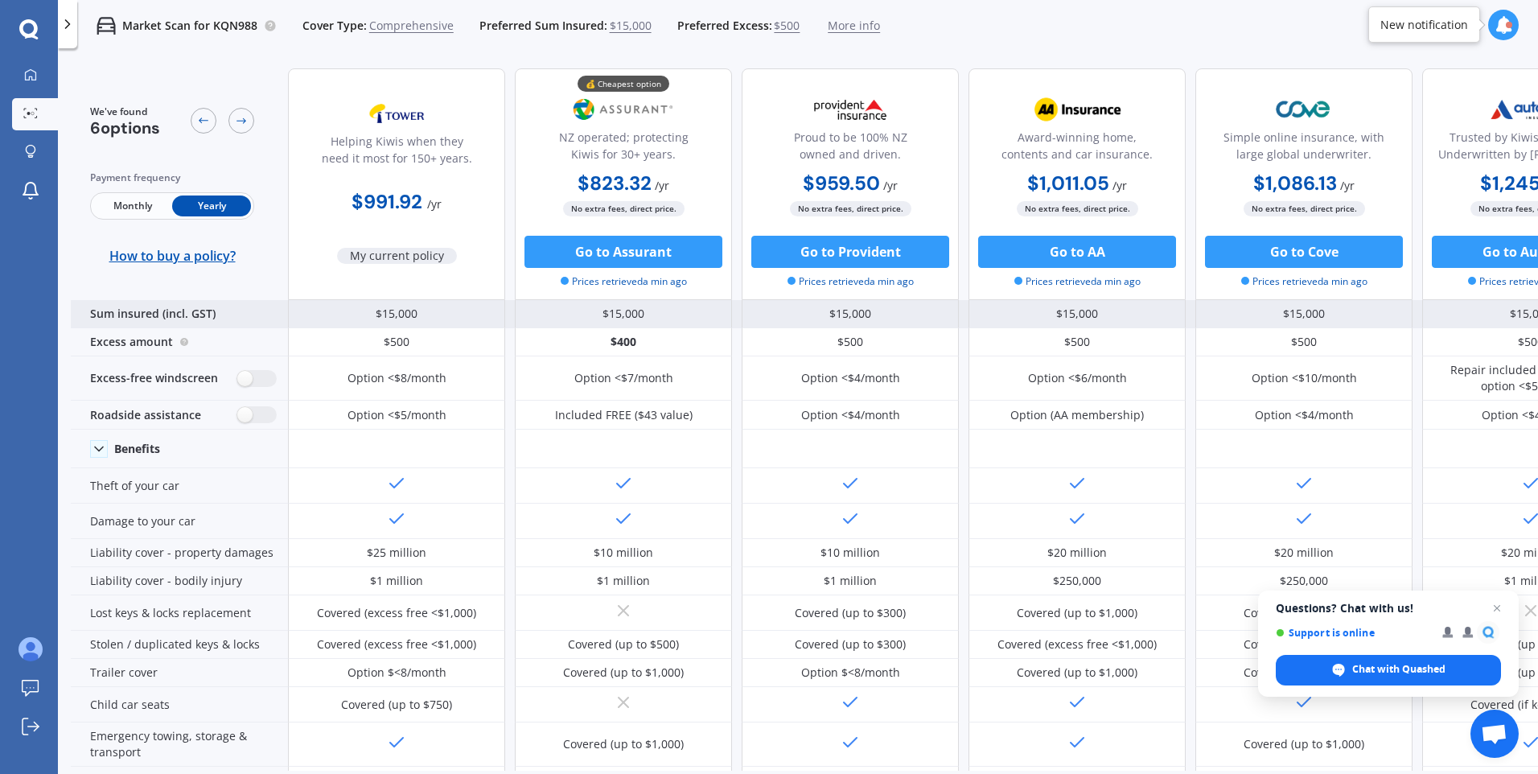
click at [413, 315] on div "$15,000" at bounding box center [396, 314] width 217 height 28
drag, startPoint x: 443, startPoint y: 314, endPoint x: 302, endPoint y: 307, distance: 141.7
click at [302, 307] on div "$15,000" at bounding box center [396, 314] width 217 height 28
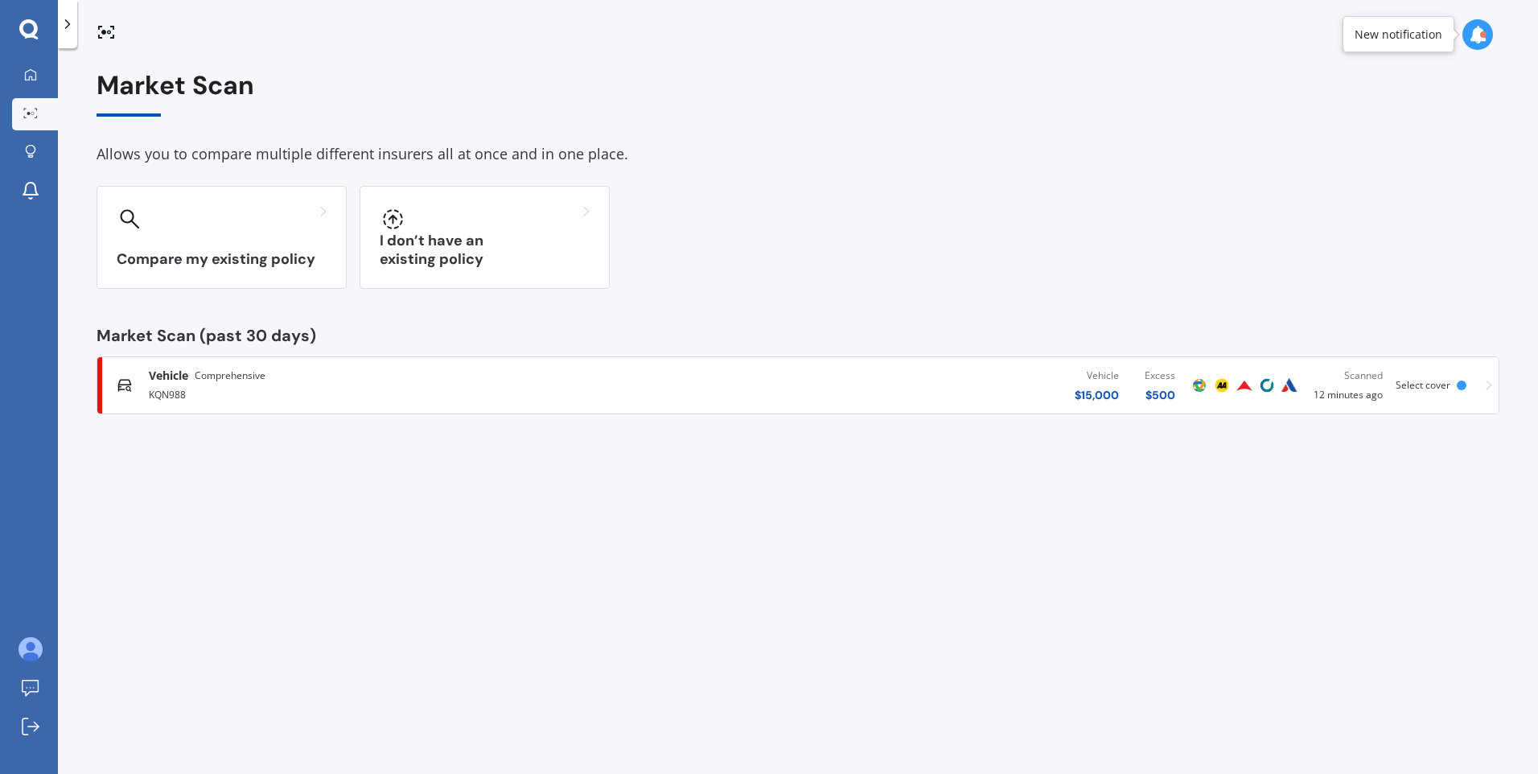
click at [1493, 385] on link "Vehicle Comprehensive KQN988 Vehicle $ 15,000 Excess $ 500 Scanned 12 minutes a…" at bounding box center [798, 385] width 1403 height 58
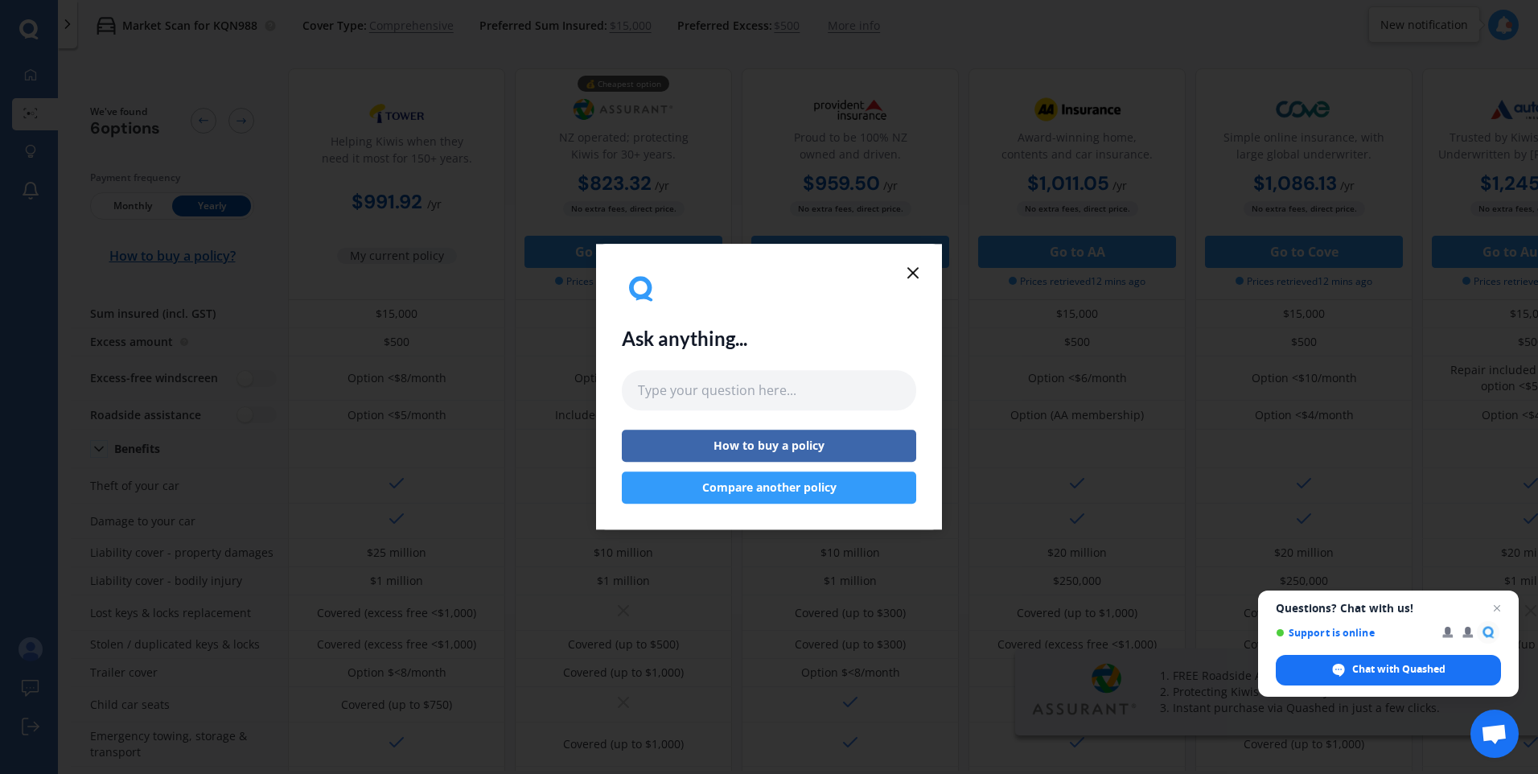
click at [913, 277] on icon at bounding box center [912, 272] width 19 height 19
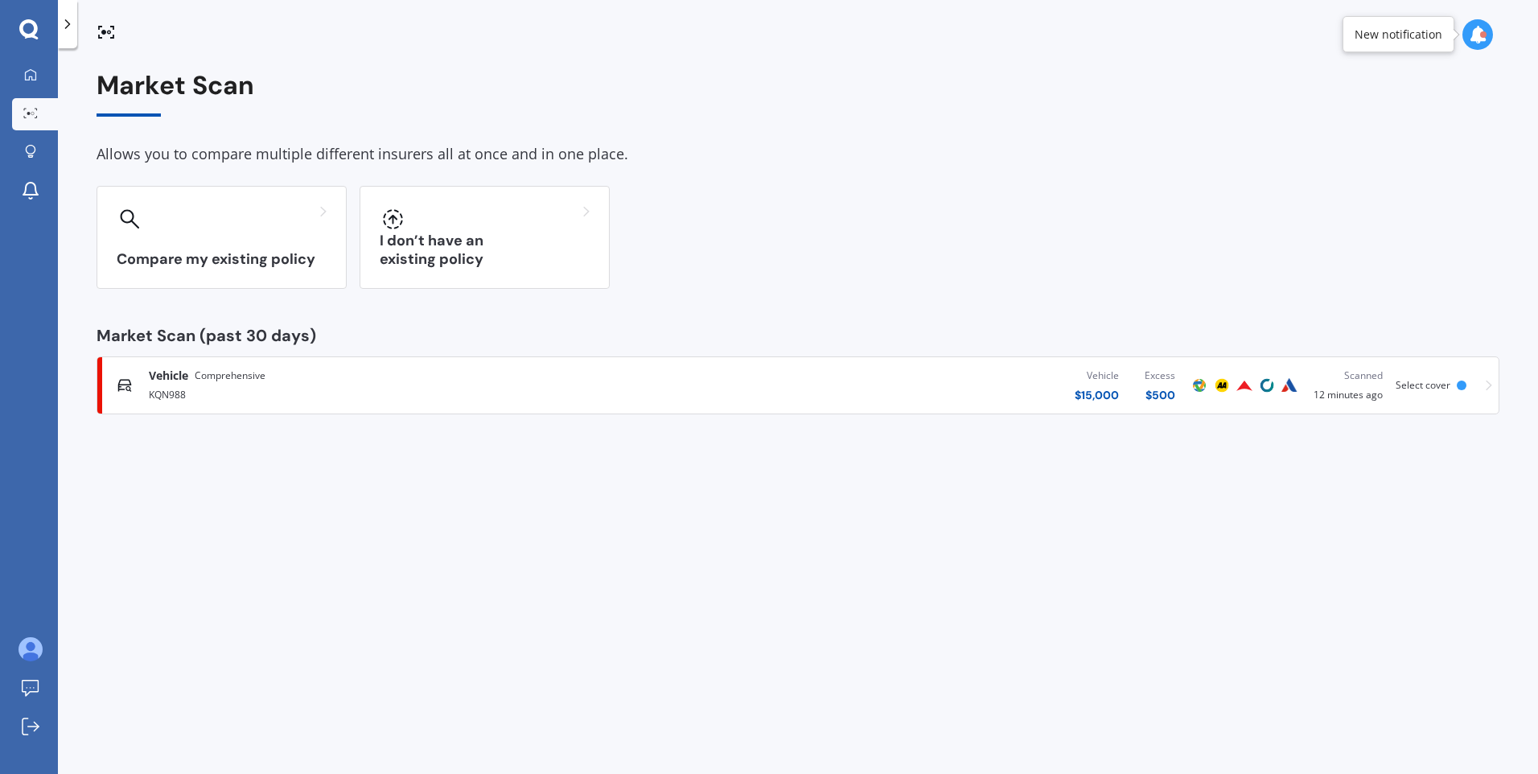
click at [187, 380] on span "Vehicle" at bounding box center [168, 376] width 39 height 16
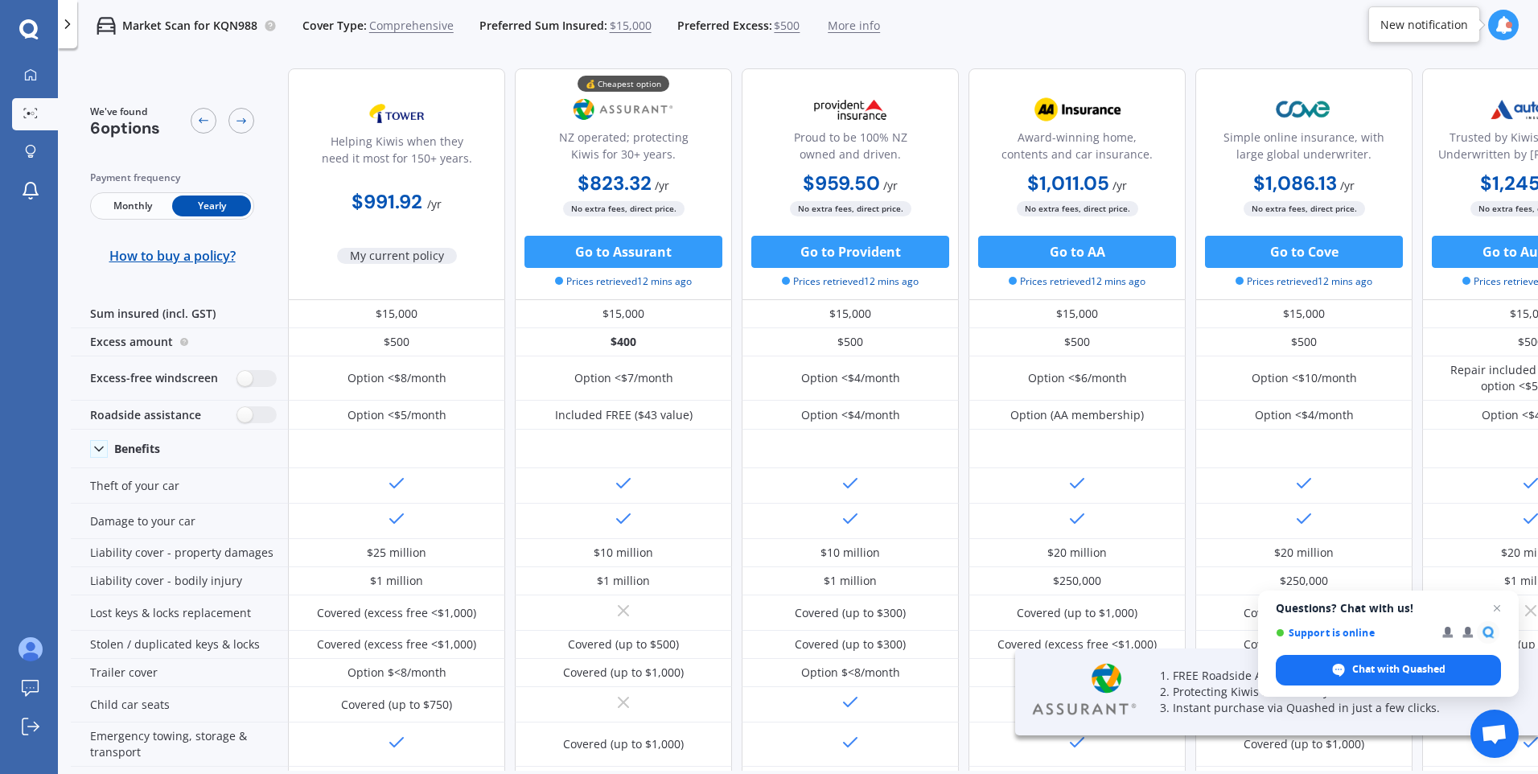
click at [875, 27] on div "Market Scan for KQN988 Cover Type: Comprehensive Preferred Sum Insured: $15,000…" at bounding box center [798, 25] width 1480 height 51
click at [865, 22] on span "More info" at bounding box center [854, 26] width 52 height 16
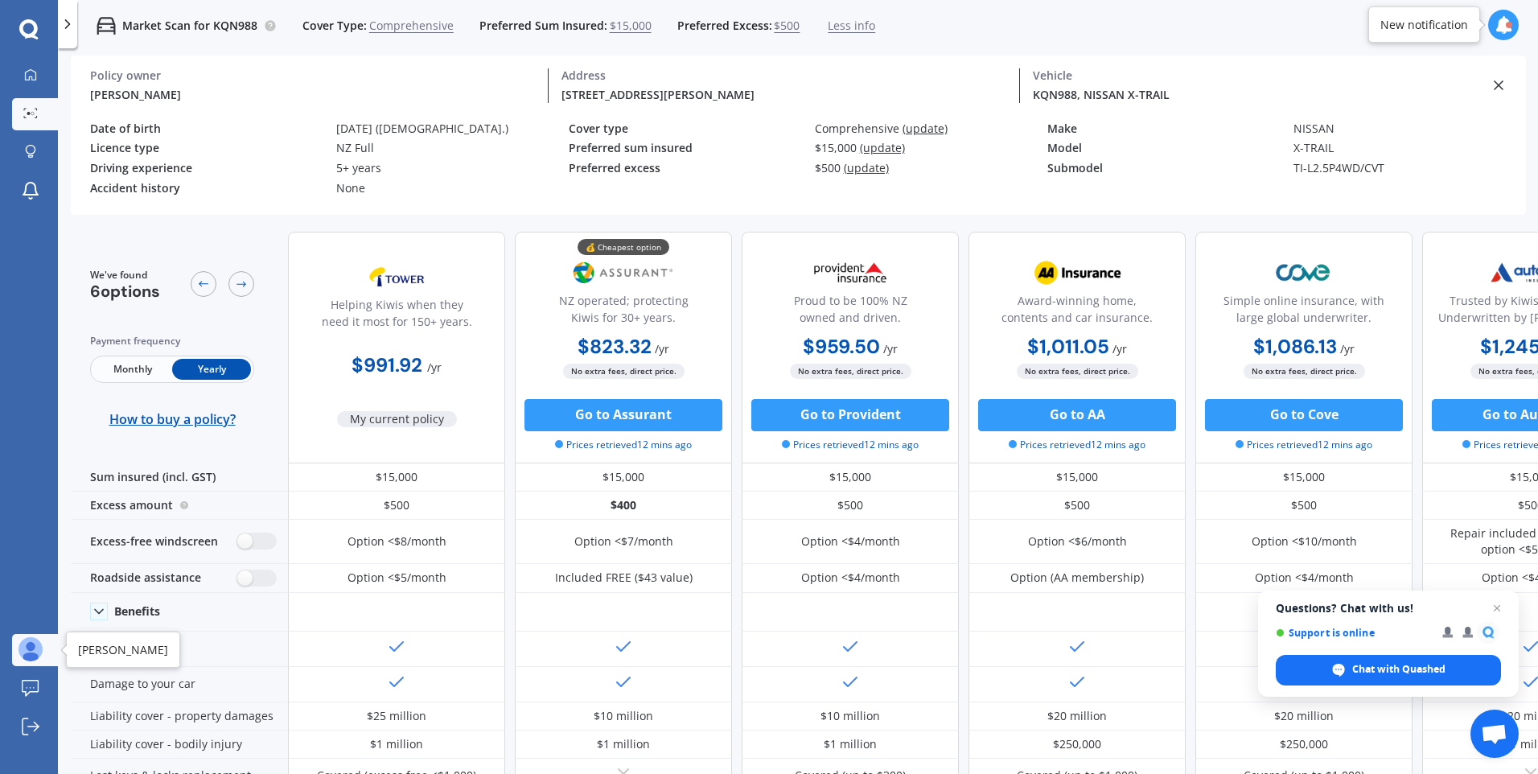
click at [38, 655] on img at bounding box center [30, 649] width 24 height 24
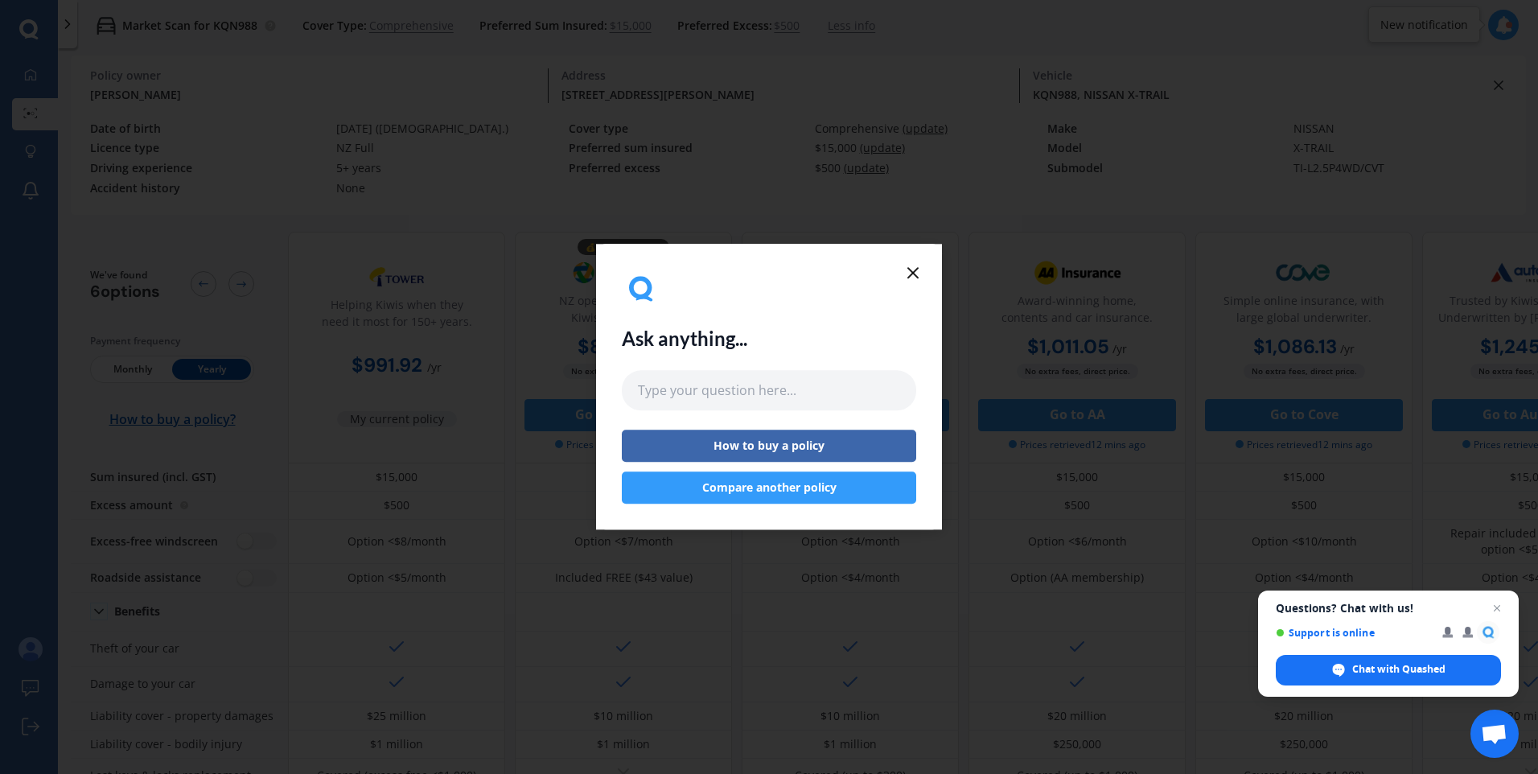
click at [918, 272] on icon at bounding box center [912, 272] width 19 height 19
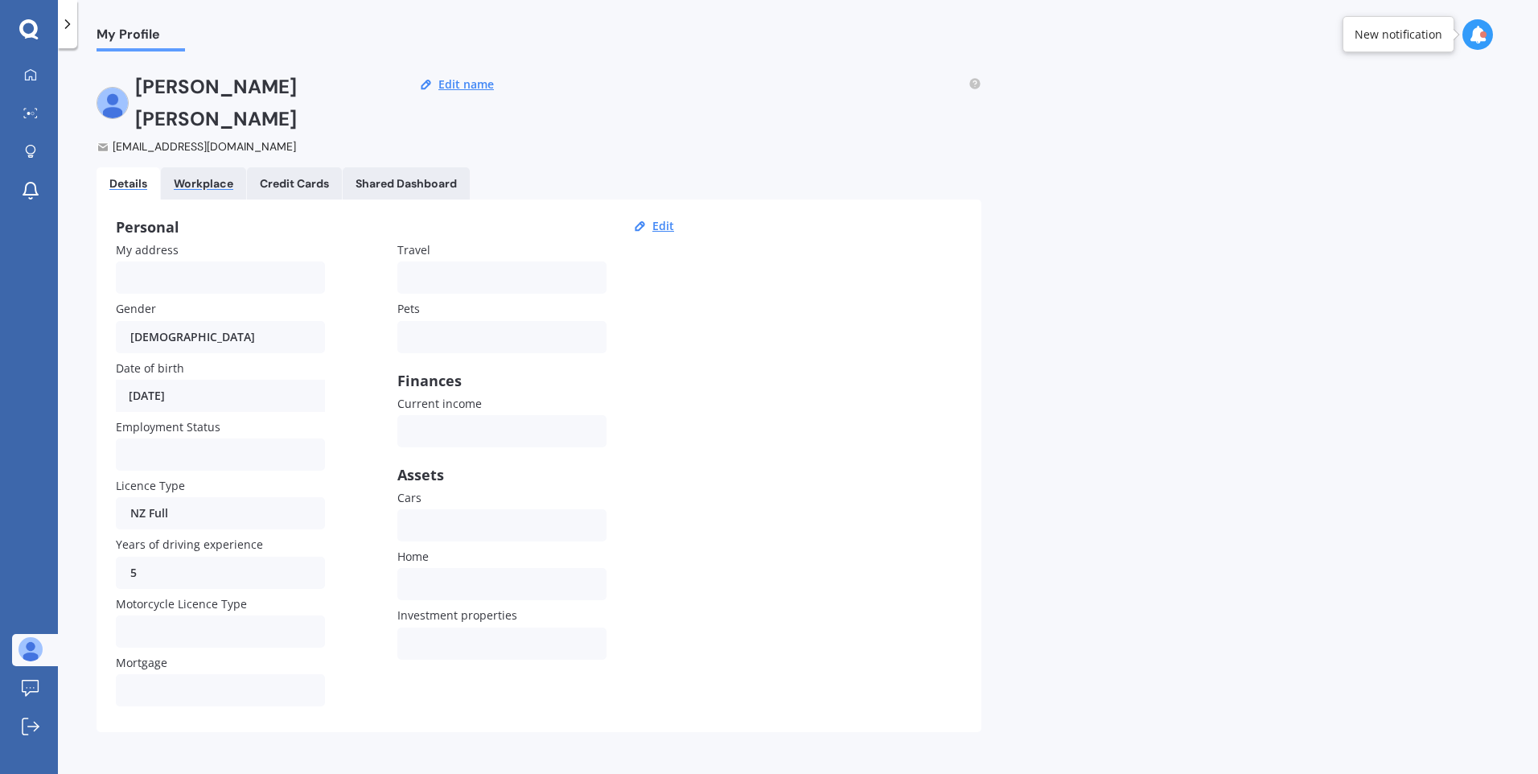
click at [228, 177] on div "Workplace" at bounding box center [204, 184] width 60 height 14
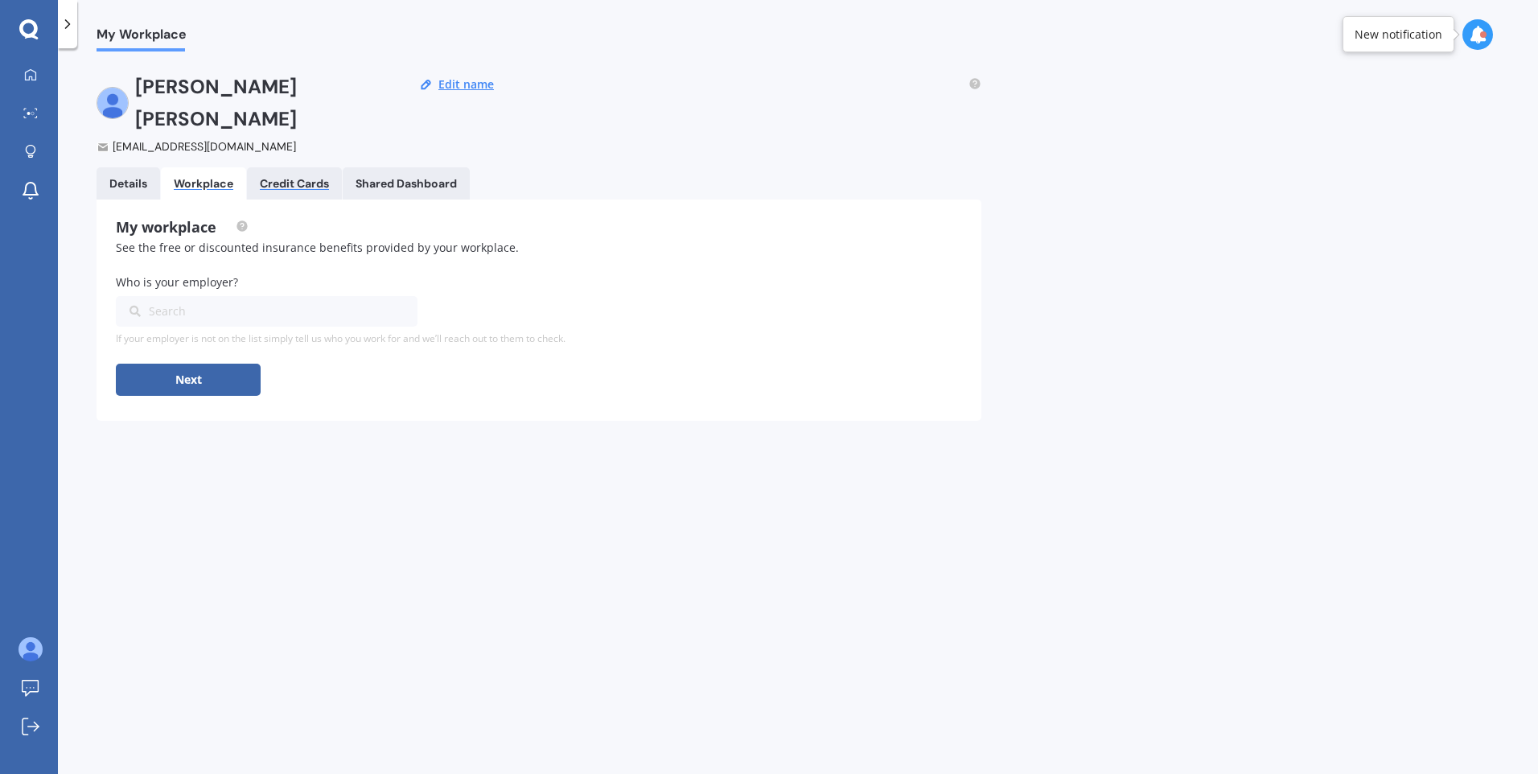
drag, startPoint x: 310, startPoint y: 154, endPoint x: 397, endPoint y: 148, distance: 87.8
click at [310, 177] on div "Credit Cards" at bounding box center [294, 184] width 69 height 14
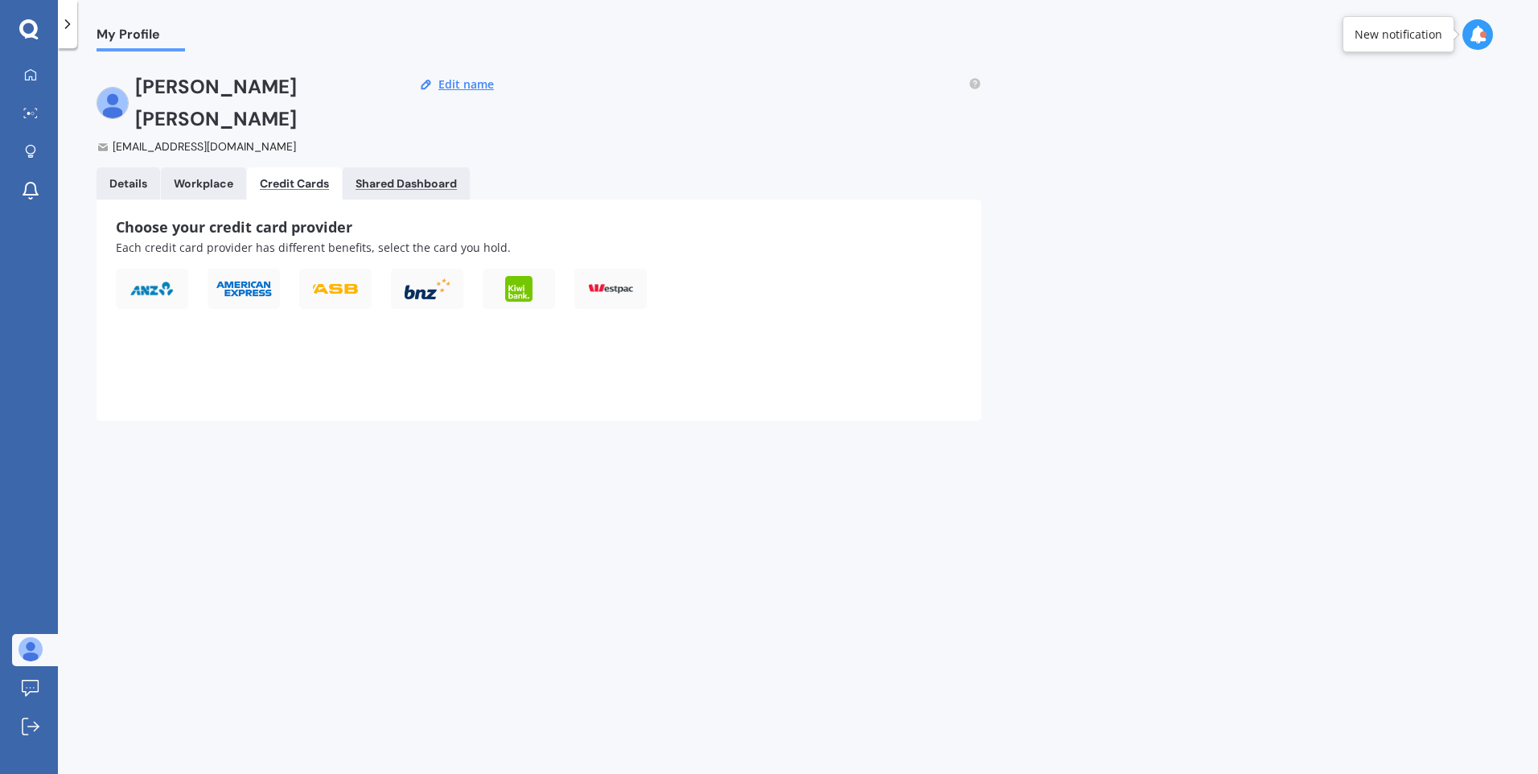
click at [397, 177] on div "Shared Dashboard" at bounding box center [405, 184] width 101 height 14
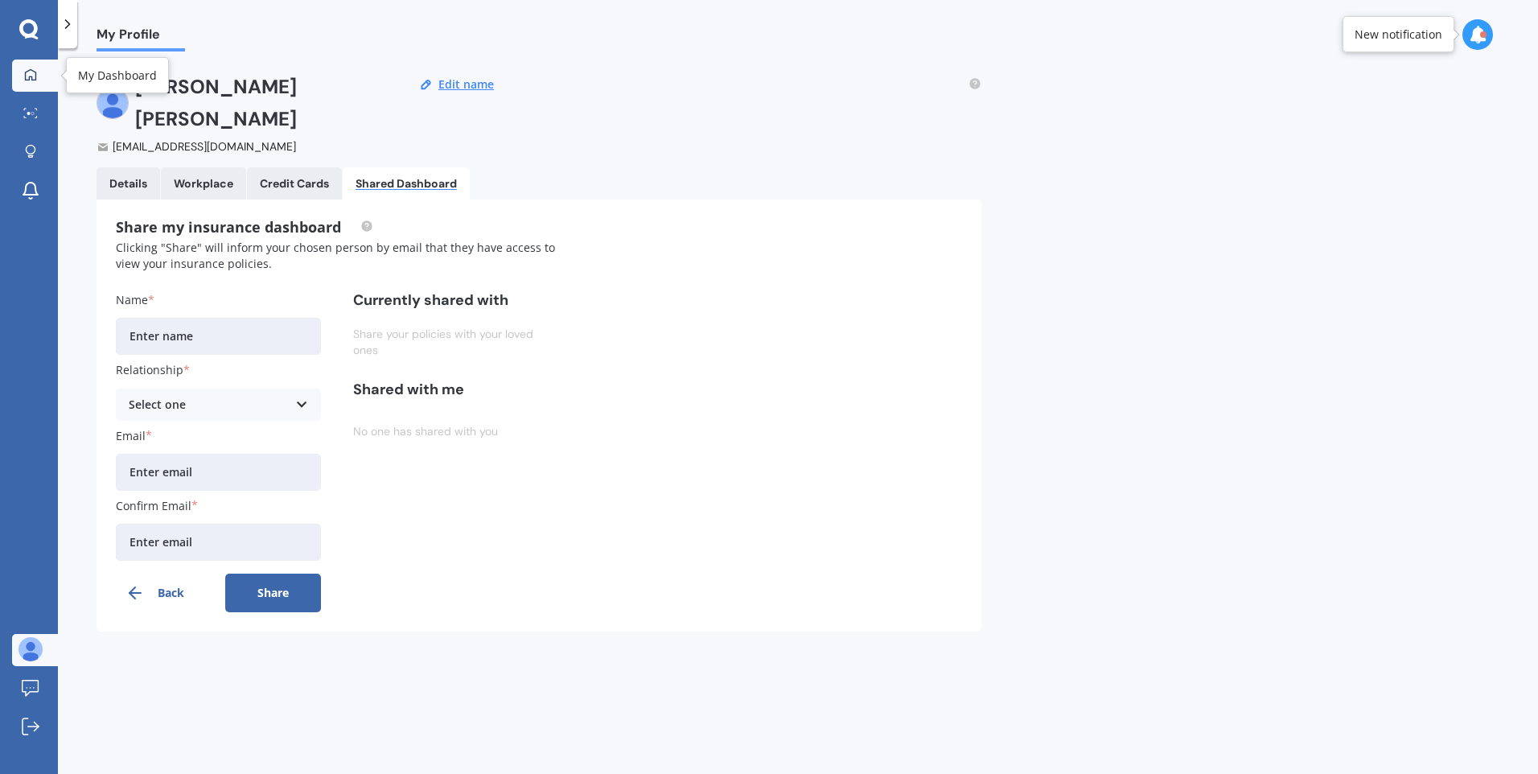
click at [27, 76] on icon at bounding box center [30, 74] width 13 height 13
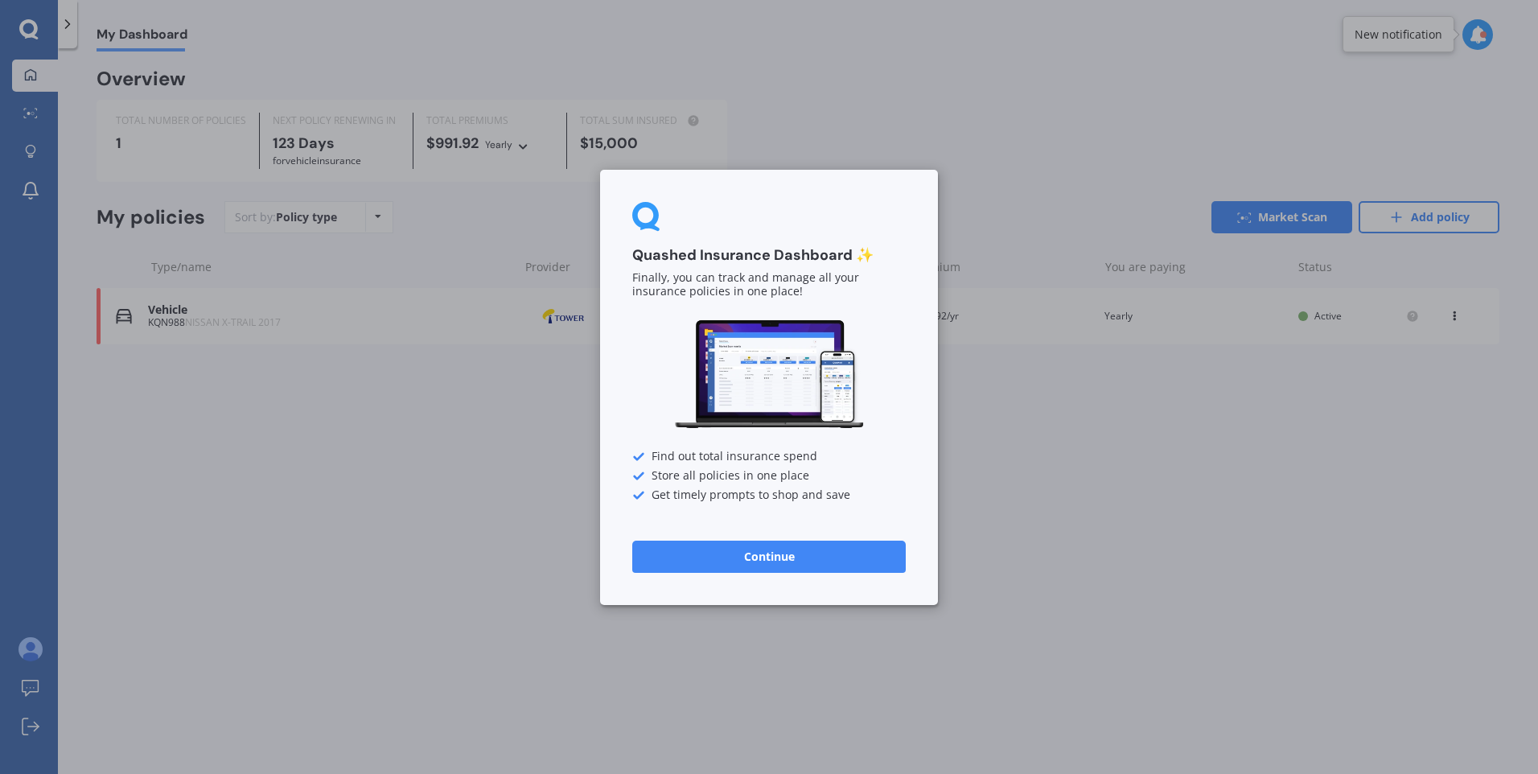
click at [733, 552] on button "Continue" at bounding box center [768, 556] width 273 height 32
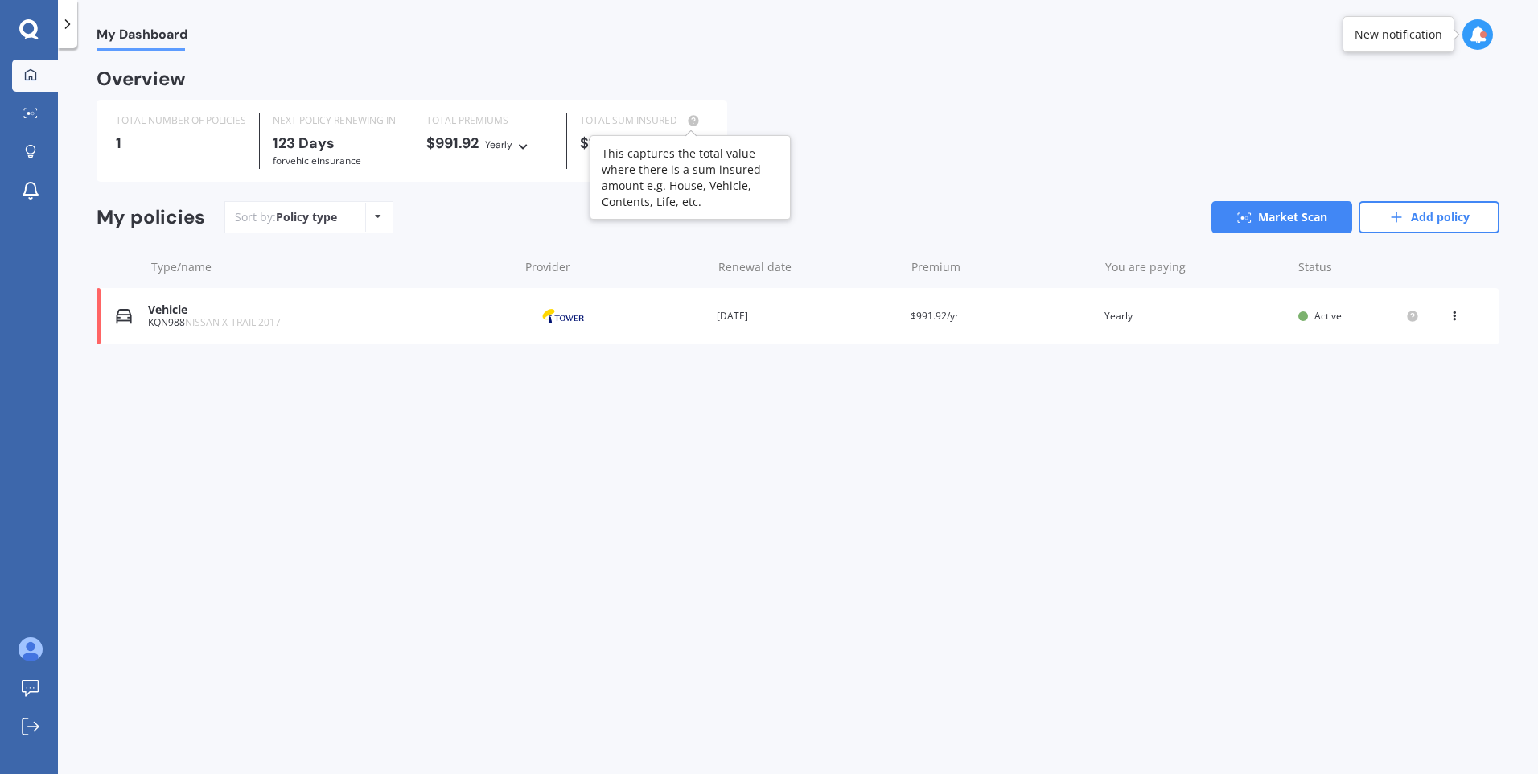
click at [698, 120] on circle at bounding box center [693, 120] width 10 height 10
click at [678, 120] on div at bounding box center [690, 120] width 26 height 13
drag, startPoint x: 27, startPoint y: 117, endPoint x: 80, endPoint y: 240, distance: 133.3
click at [27, 117] on icon at bounding box center [30, 113] width 14 height 10
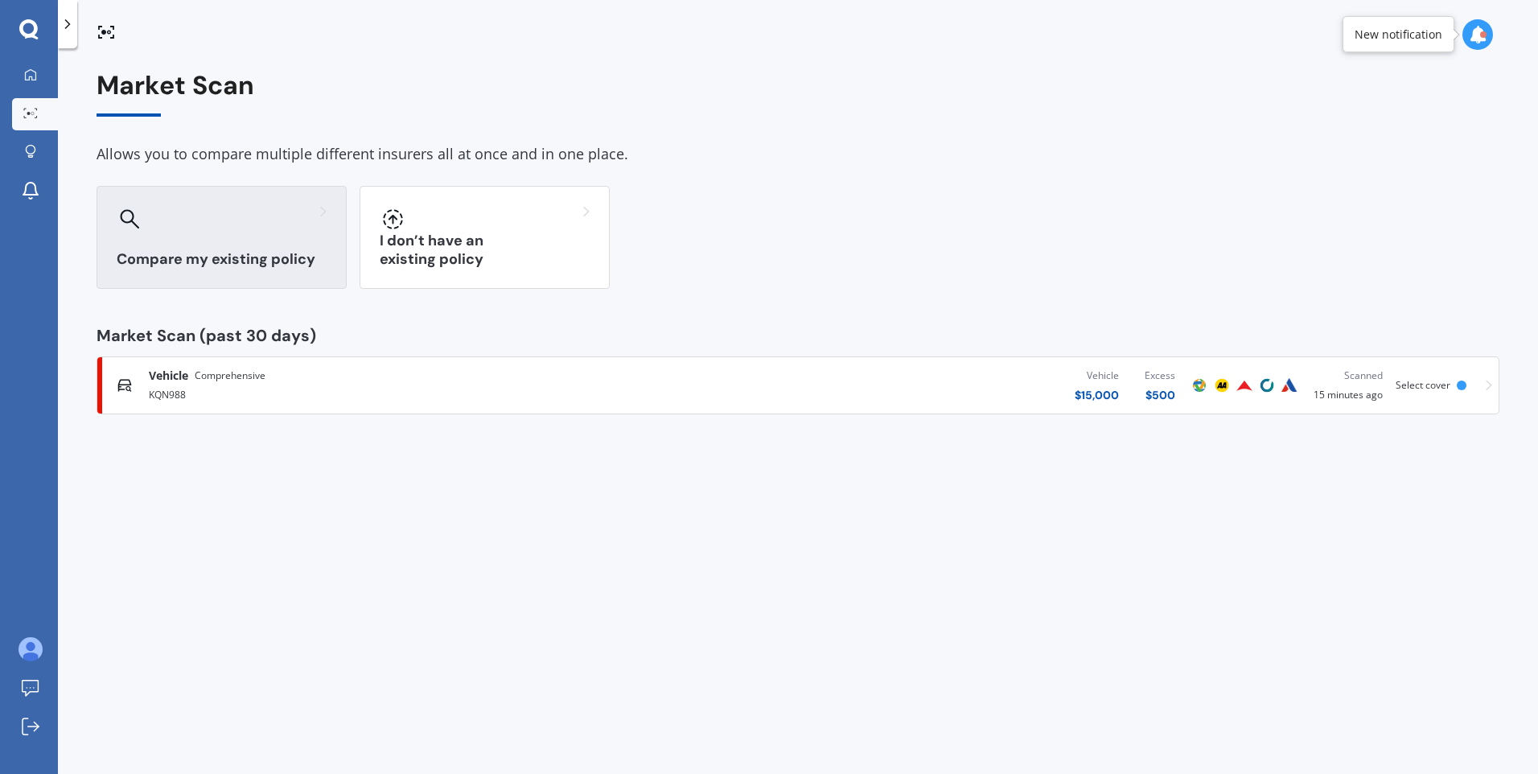
click at [240, 244] on div "Compare my existing policy" at bounding box center [222, 237] width 250 height 103
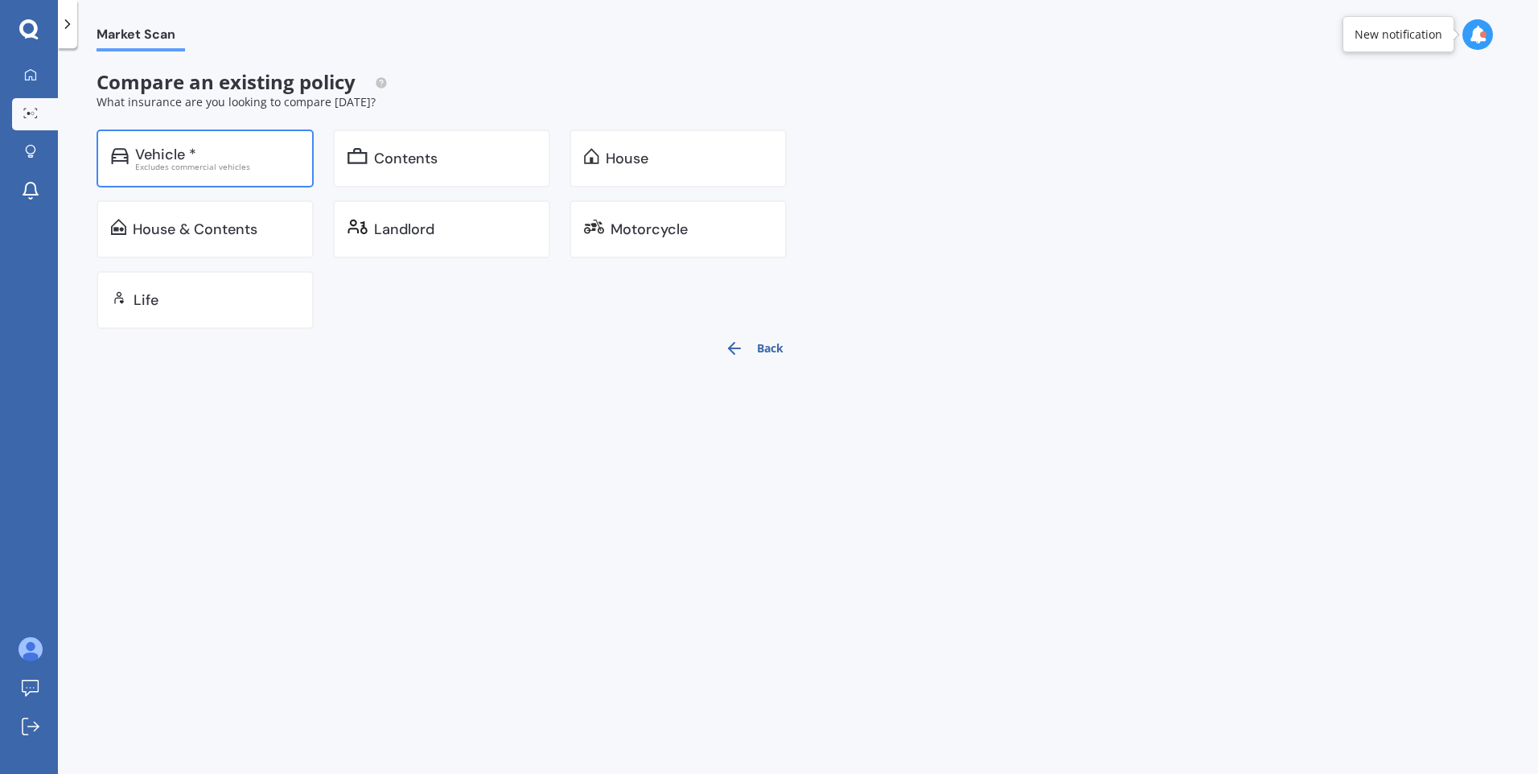
click at [240, 162] on div "Excludes commercial vehicles" at bounding box center [217, 166] width 164 height 8
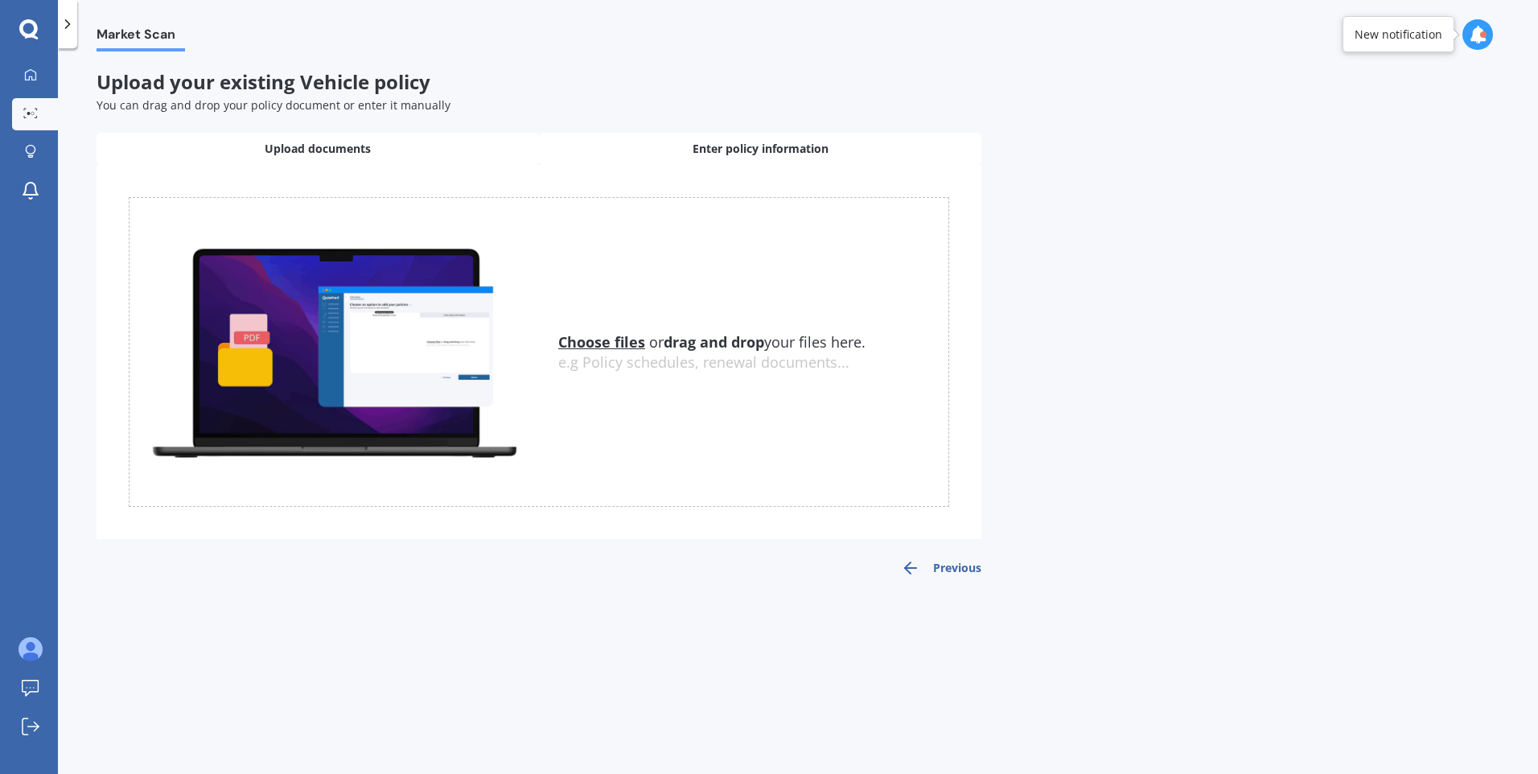
click at [620, 152] on div "Enter policy information" at bounding box center [760, 149] width 442 height 32
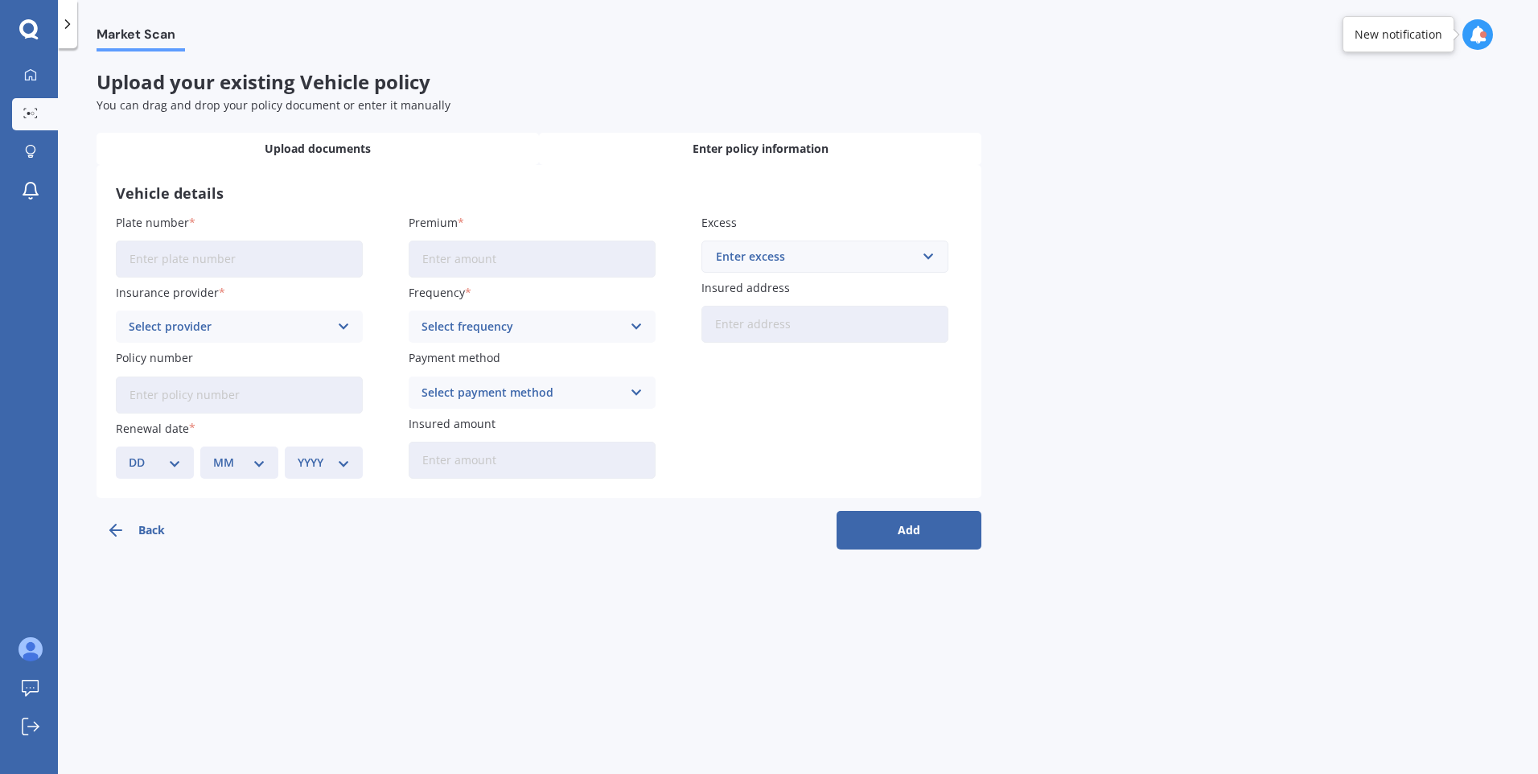
click at [434, 150] on div "Upload documents" at bounding box center [318, 149] width 442 height 32
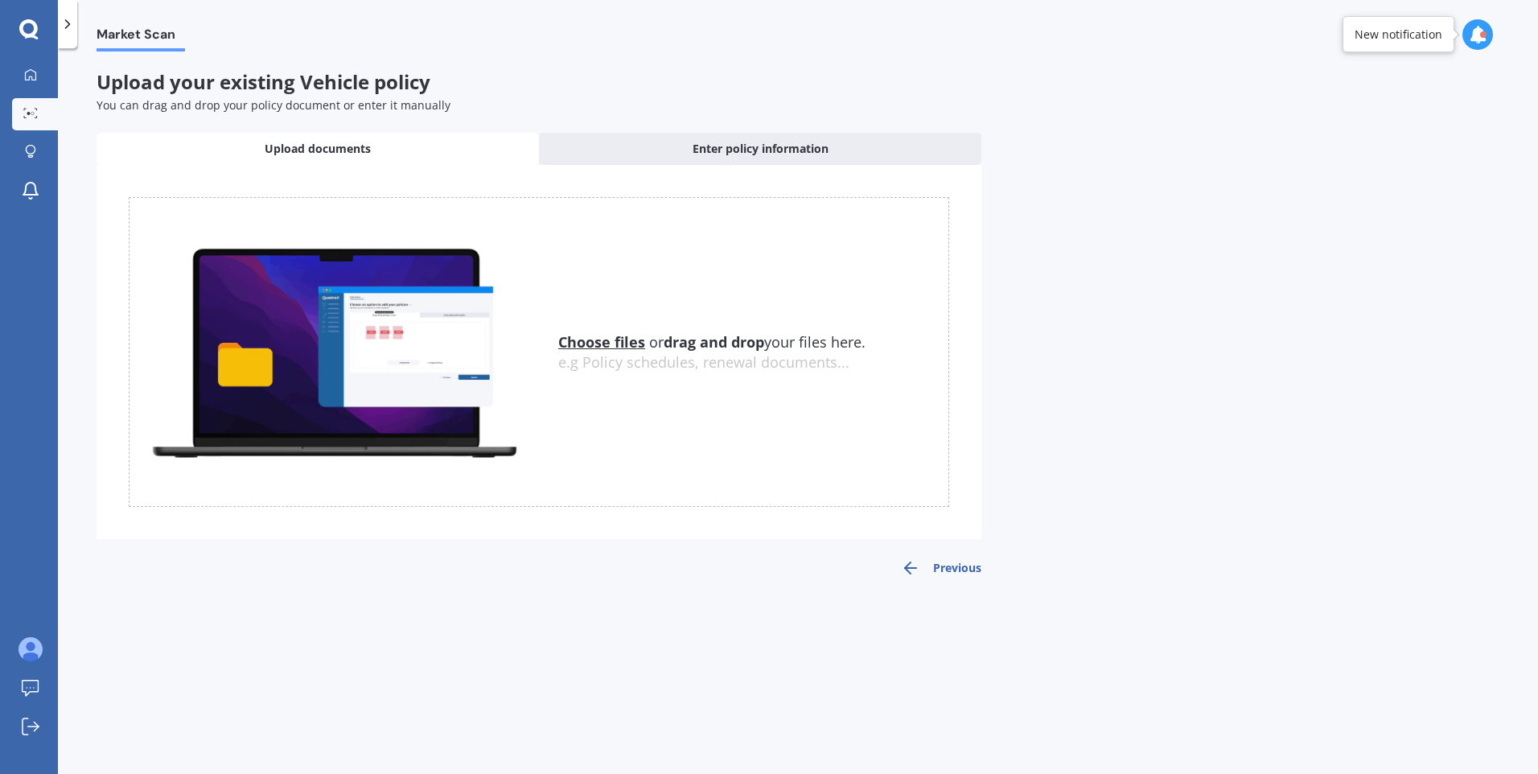
click at [575, 343] on u "Choose files" at bounding box center [601, 341] width 87 height 19
click at [614, 342] on u "Choose files" at bounding box center [601, 341] width 87 height 19
